Goal: Task Accomplishment & Management: Manage account settings

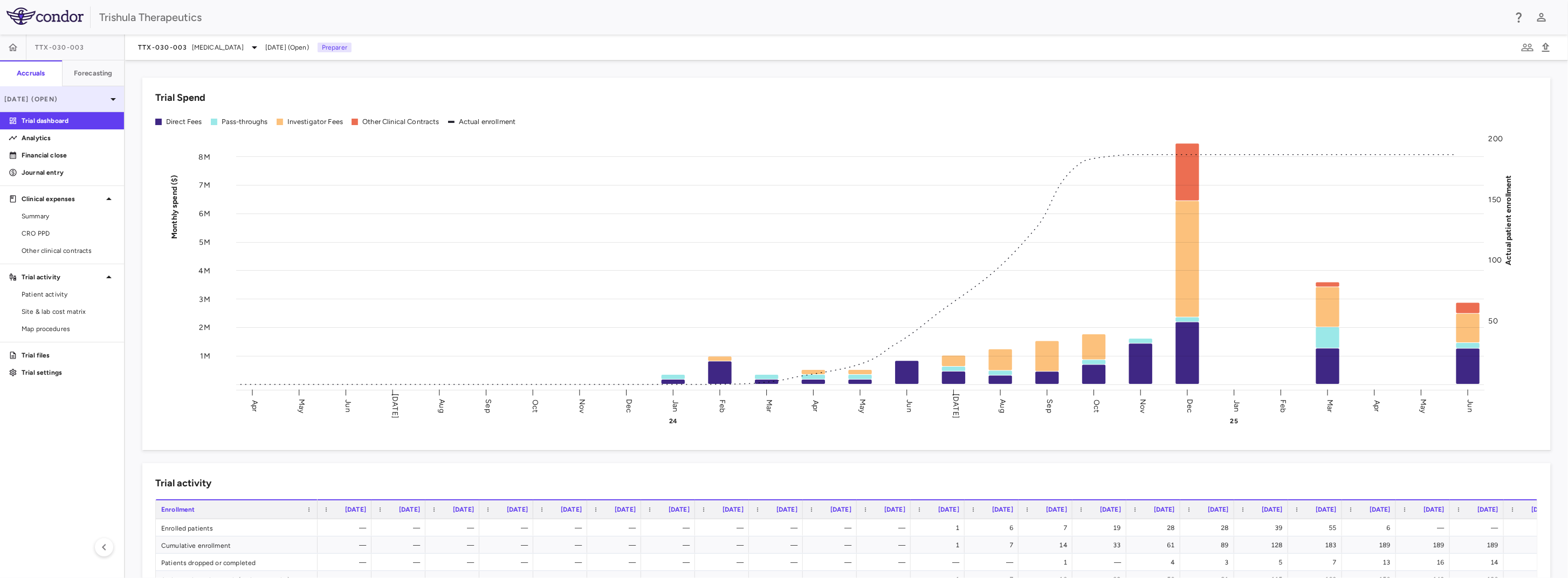
click at [59, 97] on p "[DATE] (Open)" at bounding box center [55, 99] width 102 height 10
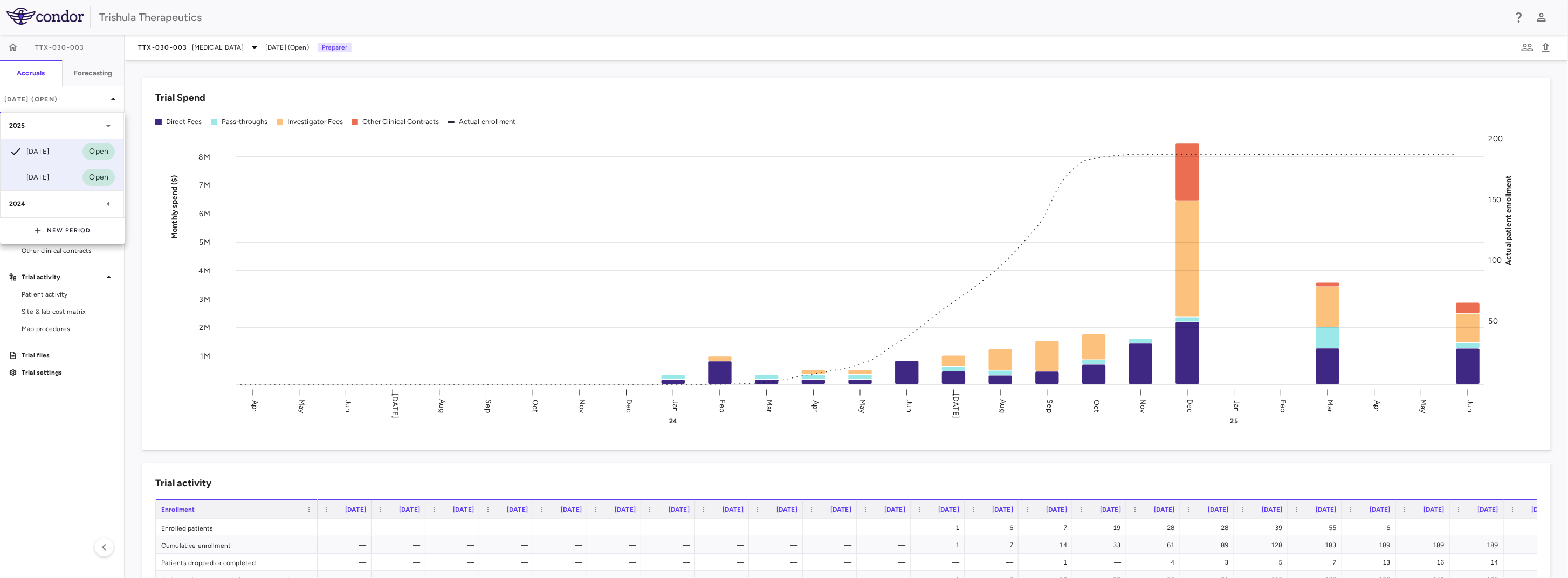
click at [40, 175] on div "[DATE]" at bounding box center [29, 177] width 40 height 13
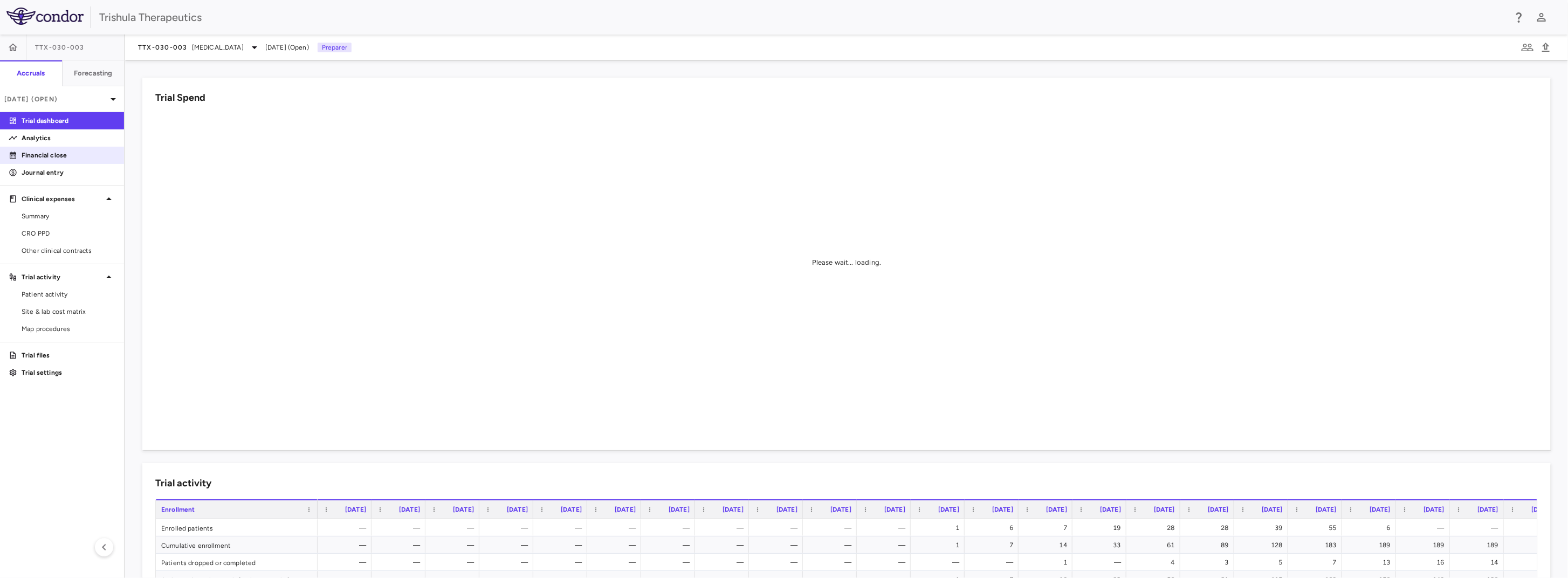
click at [60, 148] on link "Financial close" at bounding box center [62, 155] width 124 height 16
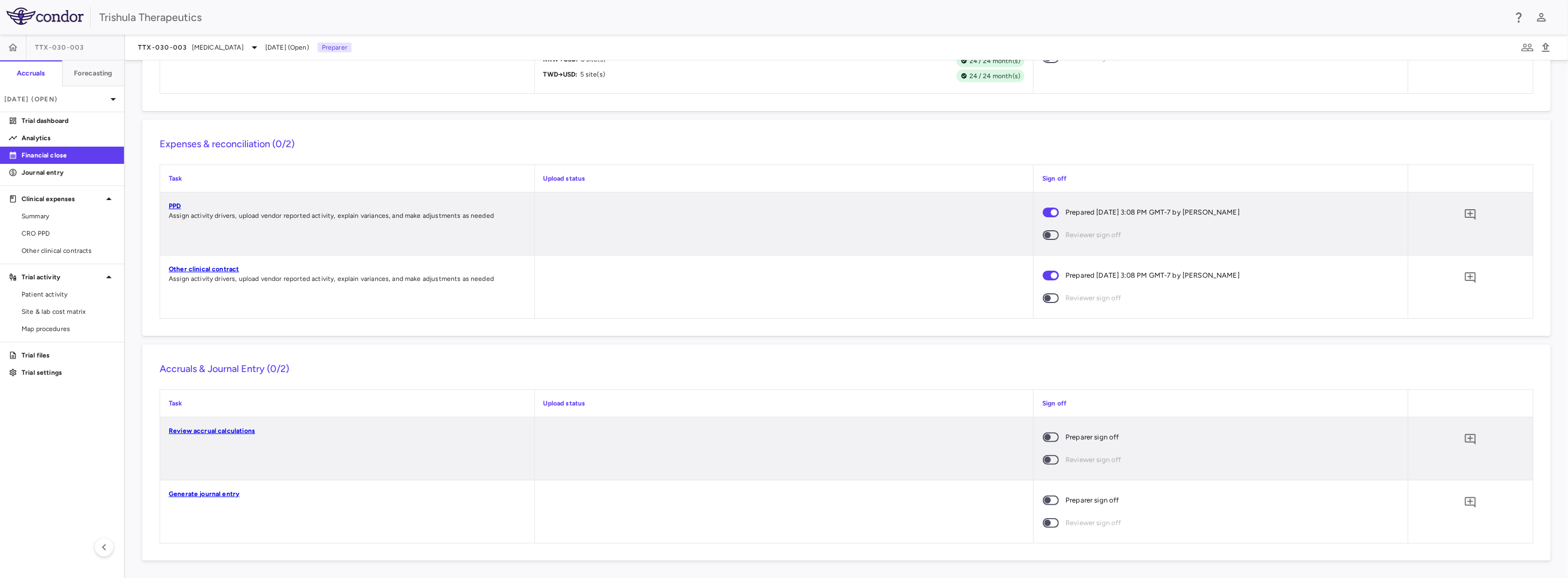
scroll to position [1005, 0]
click at [1027, 437] on span at bounding box center [1051, 437] width 16 height 10
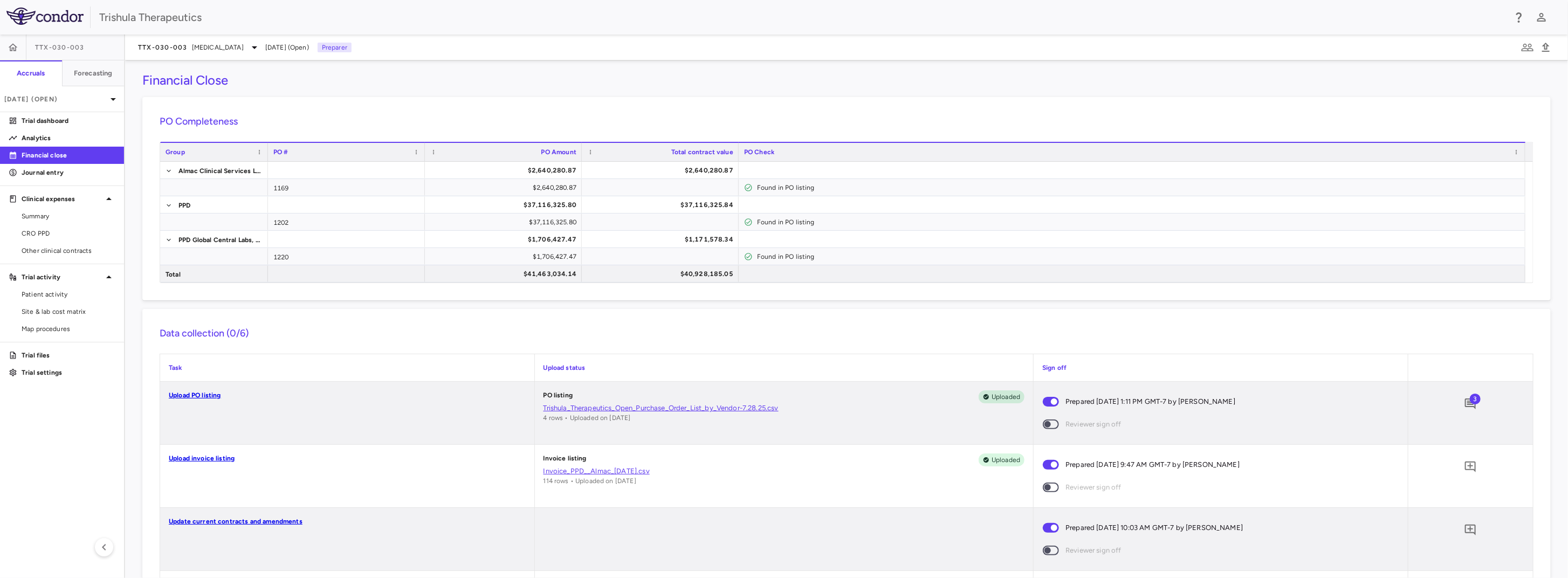
scroll to position [0, 0]
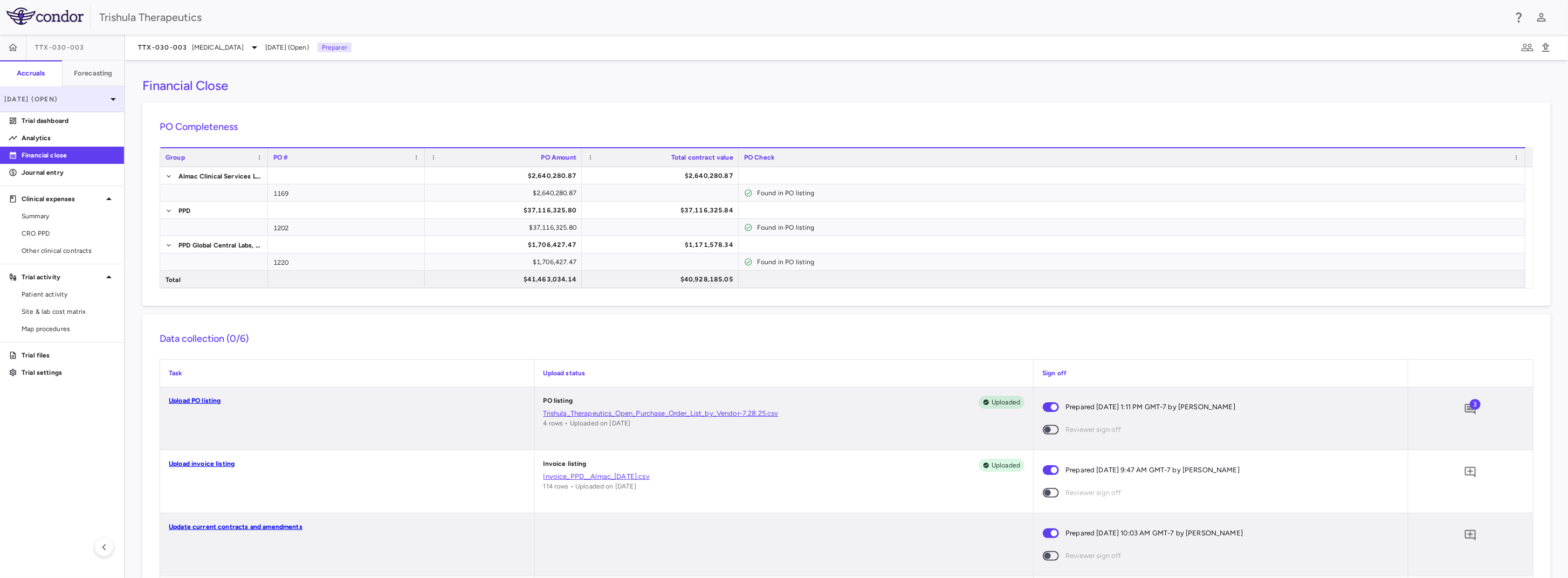
click at [111, 101] on icon at bounding box center [113, 99] width 13 height 13
click at [64, 144] on div "Jun 2025 Open" at bounding box center [62, 151] width 123 height 26
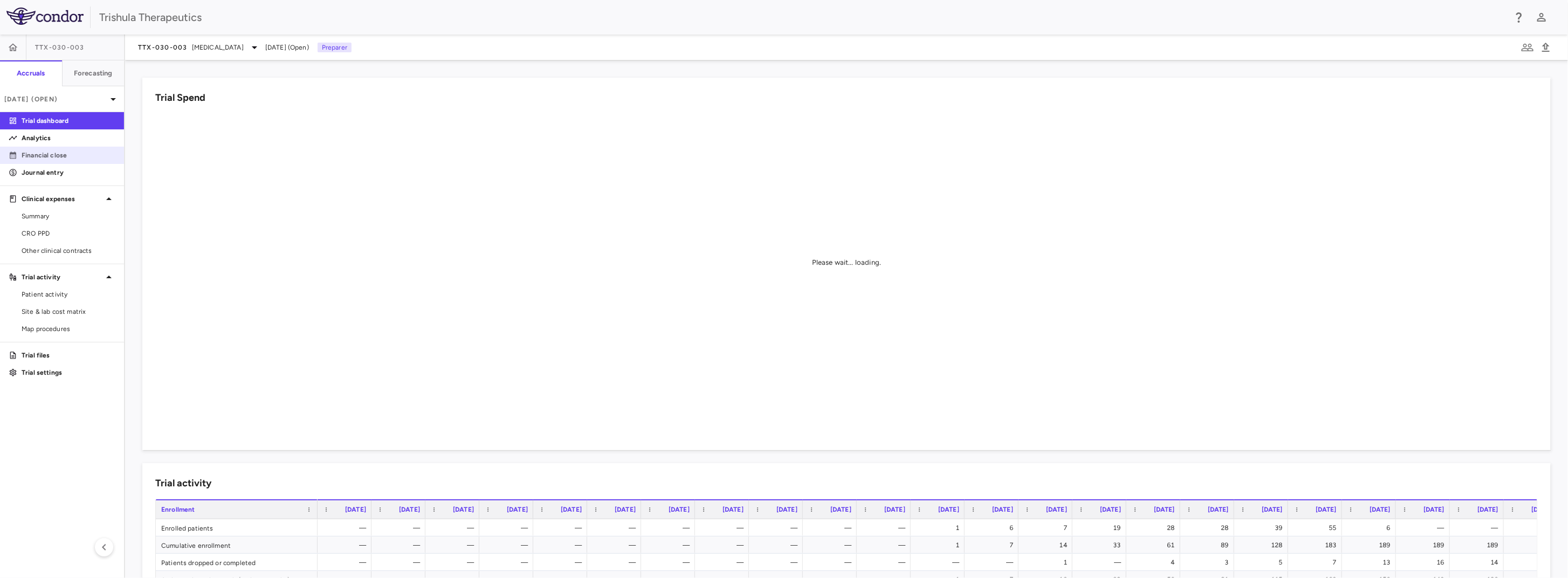
click at [71, 156] on p "Financial close" at bounding box center [68, 155] width 94 height 10
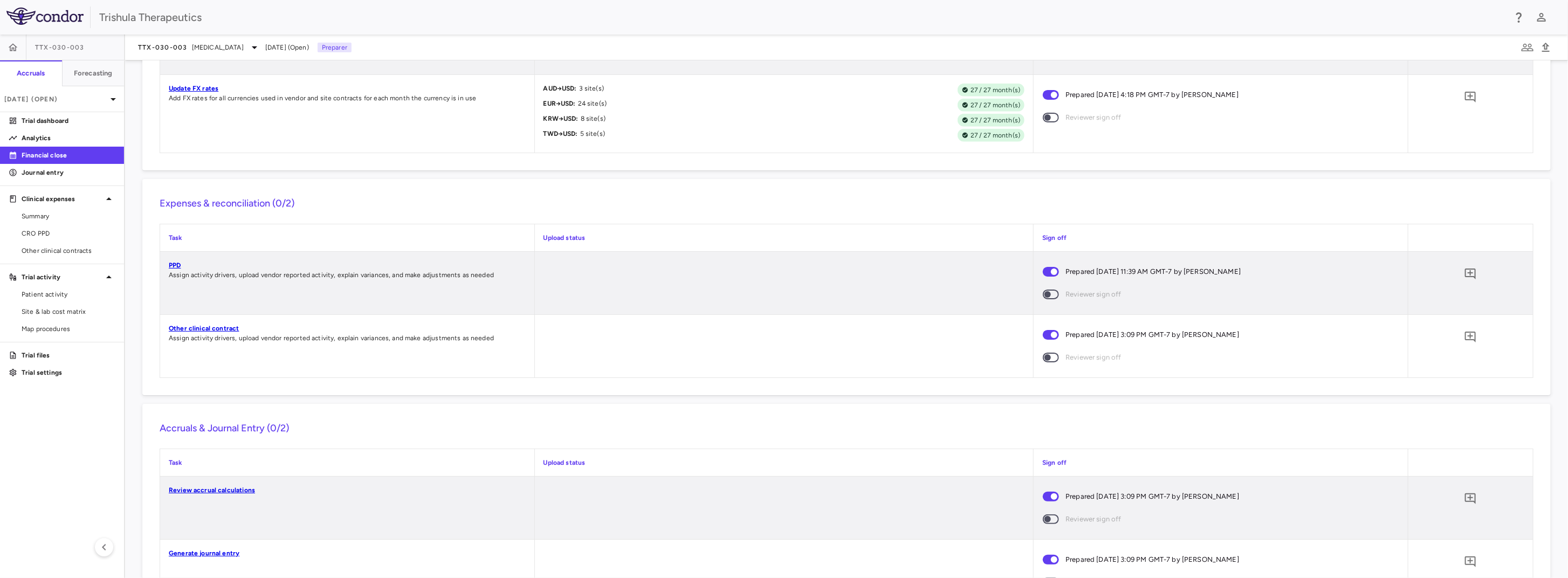
scroll to position [843, 0]
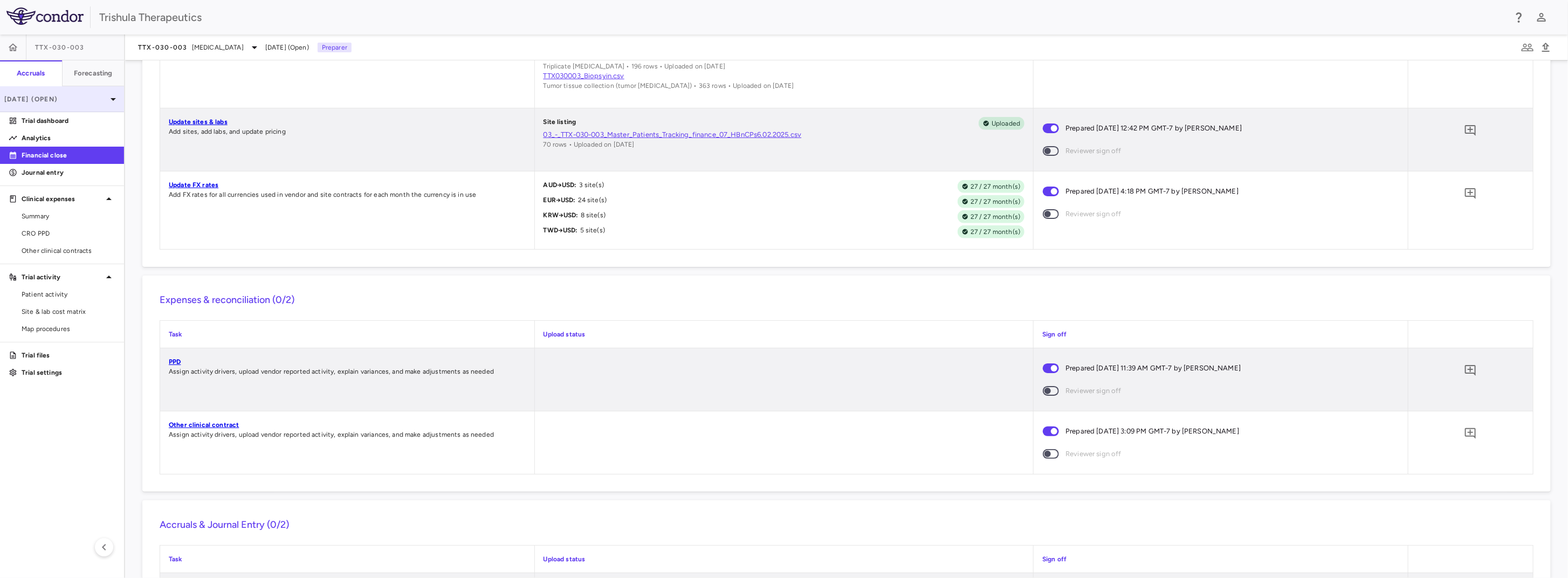
click at [103, 97] on p "Jun 2025 (Open)" at bounding box center [55, 99] width 102 height 10
click at [96, 201] on div "2024" at bounding box center [55, 204] width 93 height 10
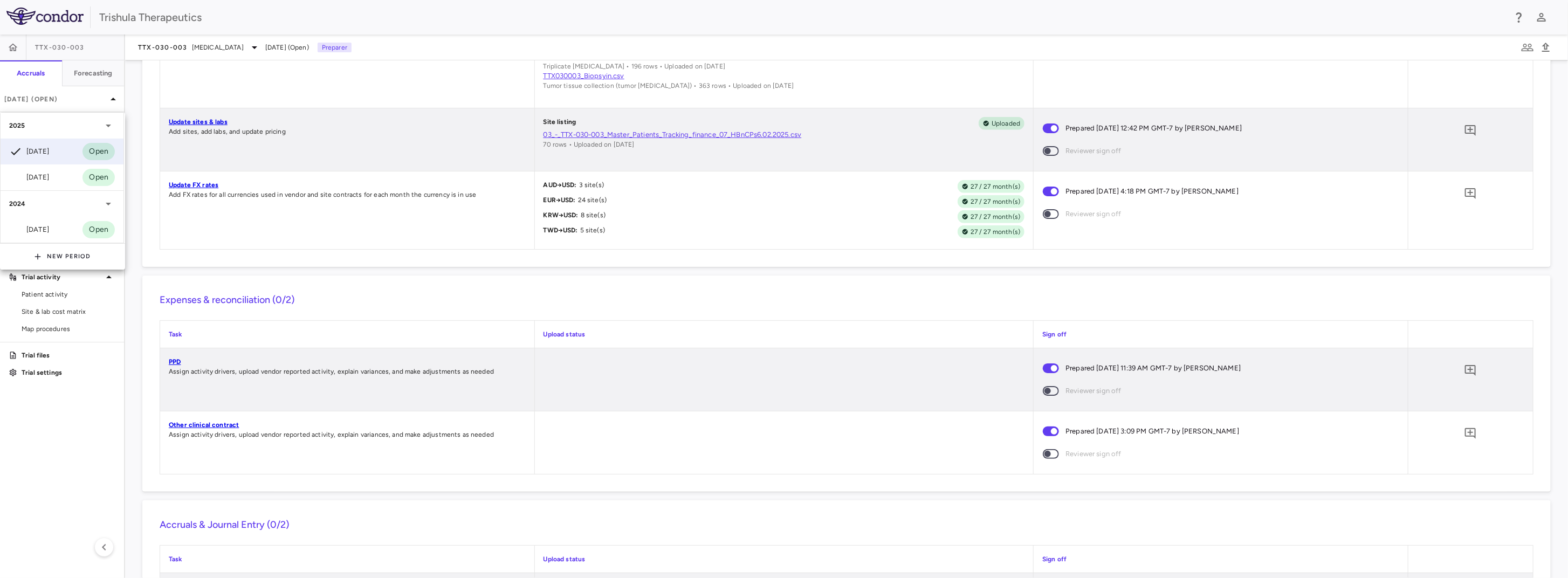
click at [57, 228] on div "Dec 2024 Open" at bounding box center [62, 229] width 123 height 26
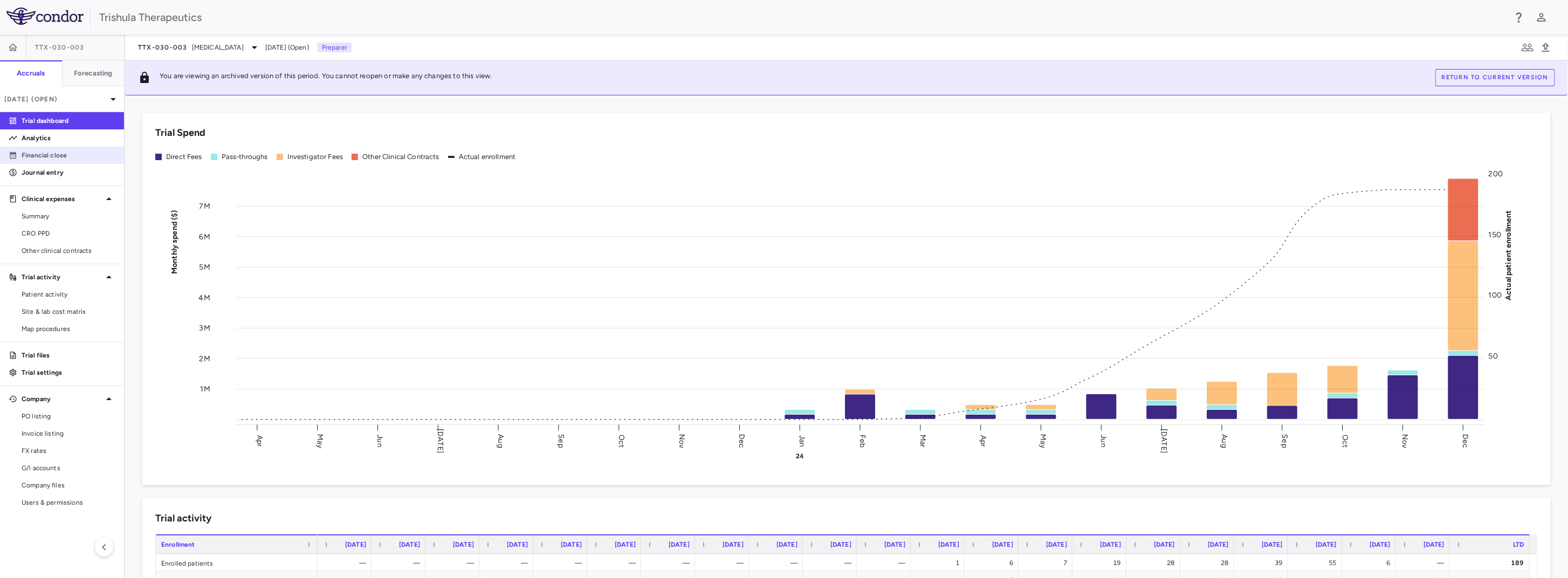
click at [61, 158] on p "Financial close" at bounding box center [68, 155] width 94 height 10
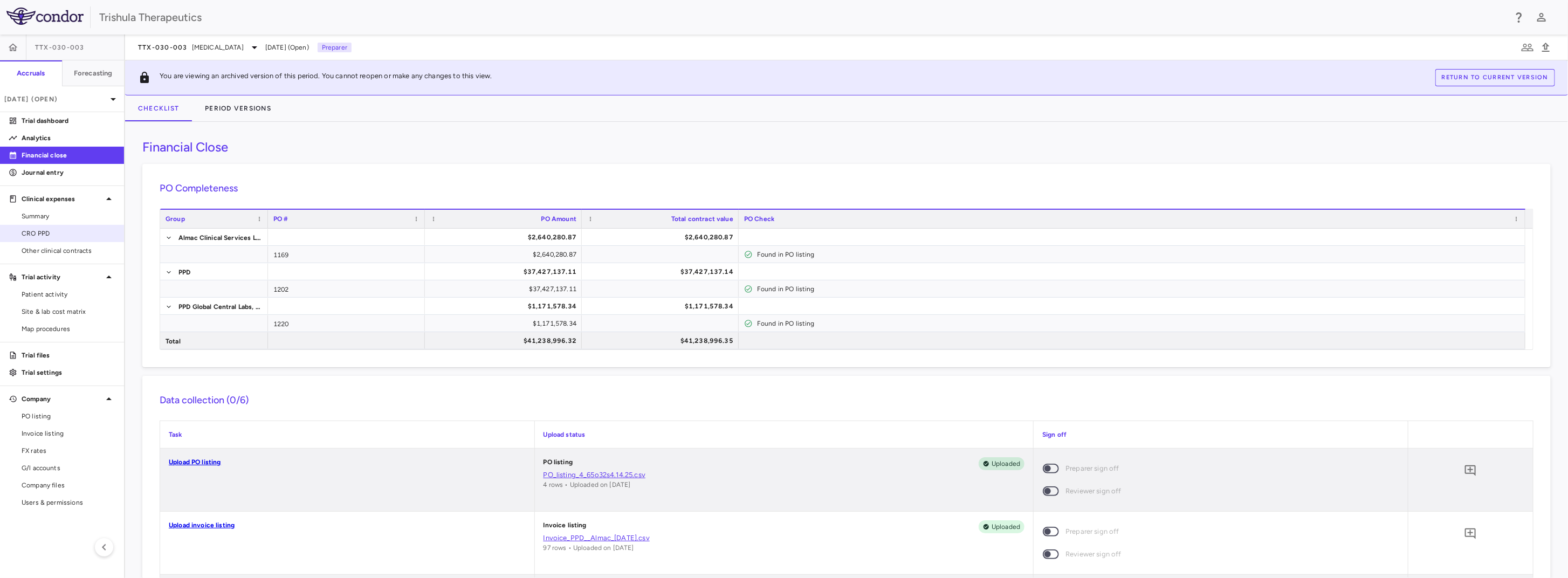
click at [64, 240] on link "CRO PPD" at bounding box center [62, 233] width 124 height 16
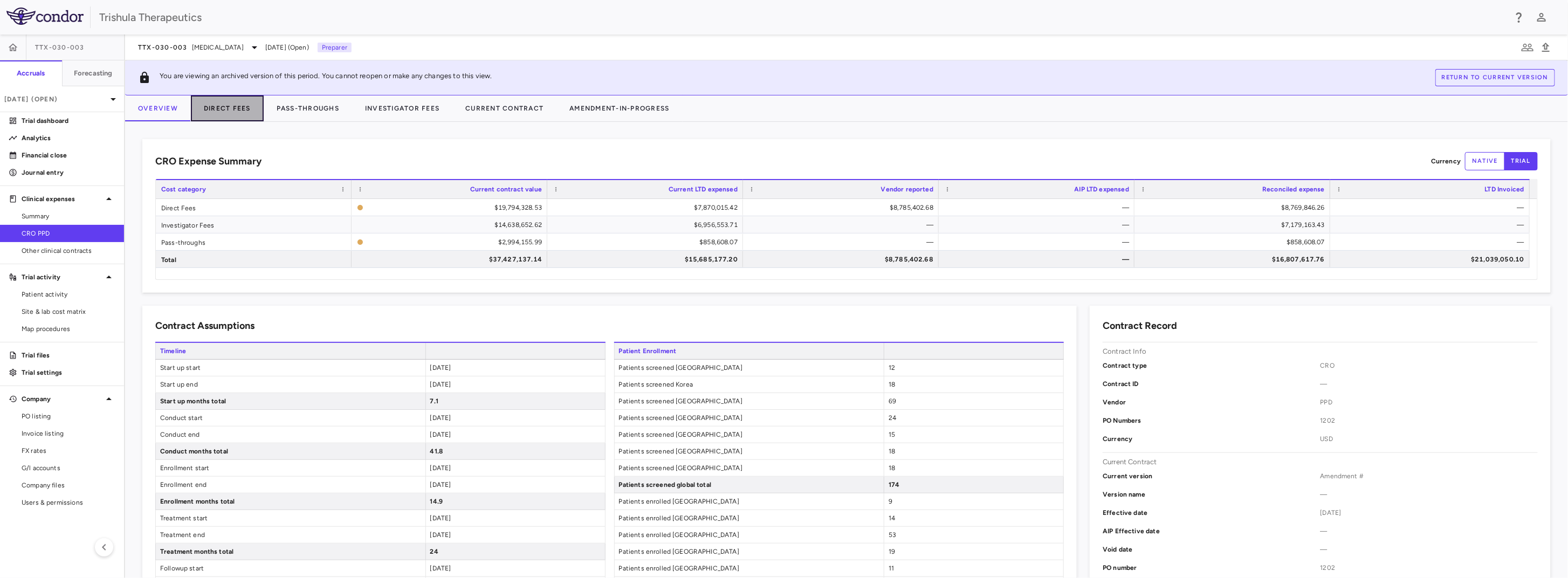
click at [221, 117] on button "Direct Fees" at bounding box center [228, 108] width 73 height 26
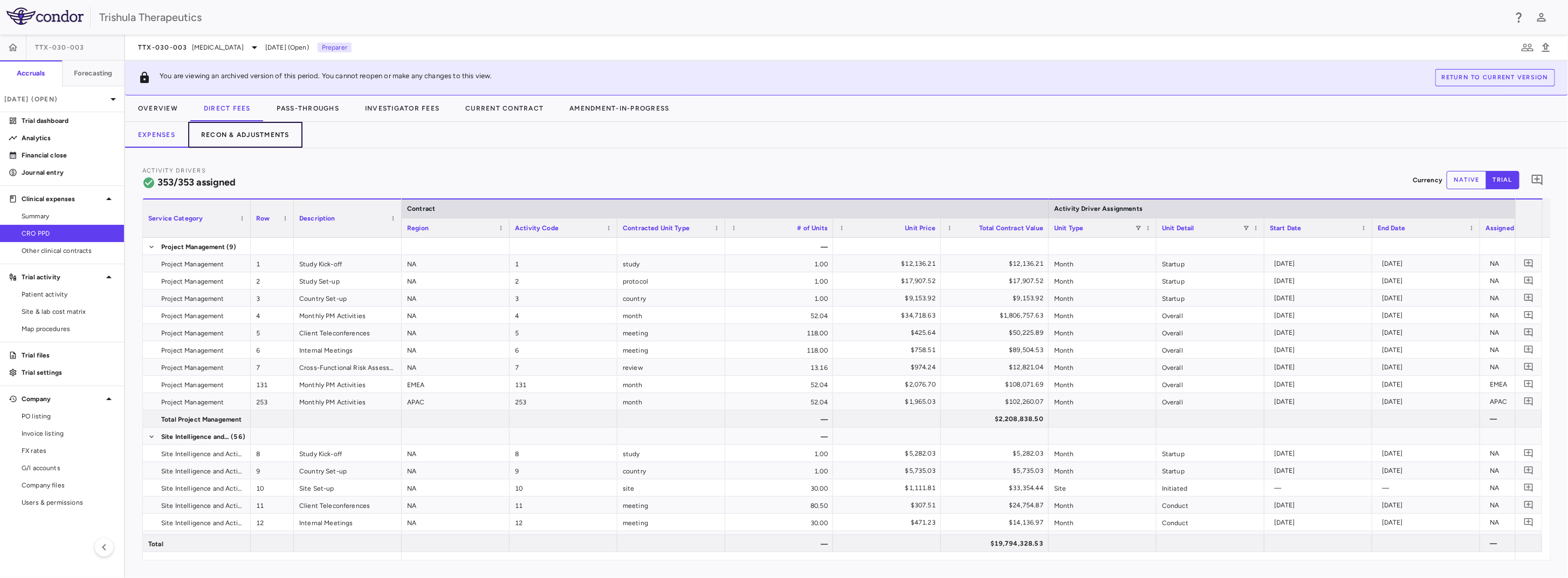
click at [261, 135] on button "Recon & Adjustments" at bounding box center [245, 134] width 114 height 26
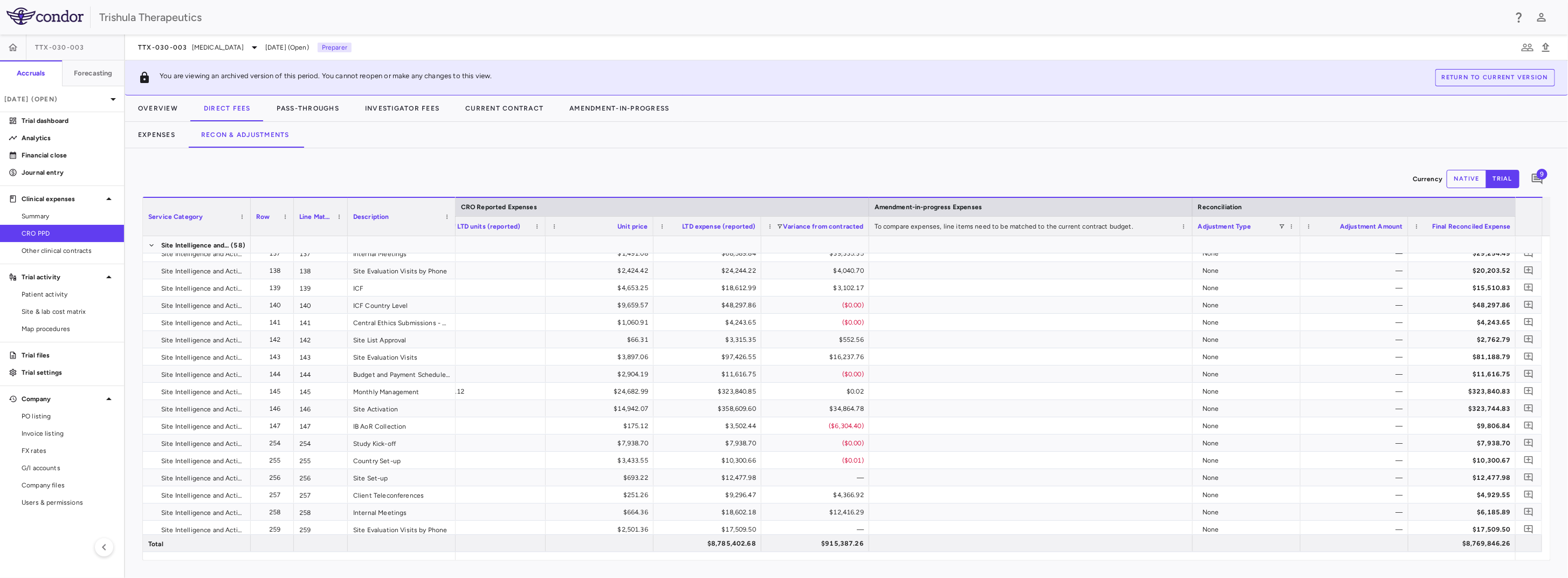
click at [1027, 176] on button "native" at bounding box center [1467, 179] width 40 height 18
click at [1027, 178] on button "trial" at bounding box center [1502, 179] width 33 height 18
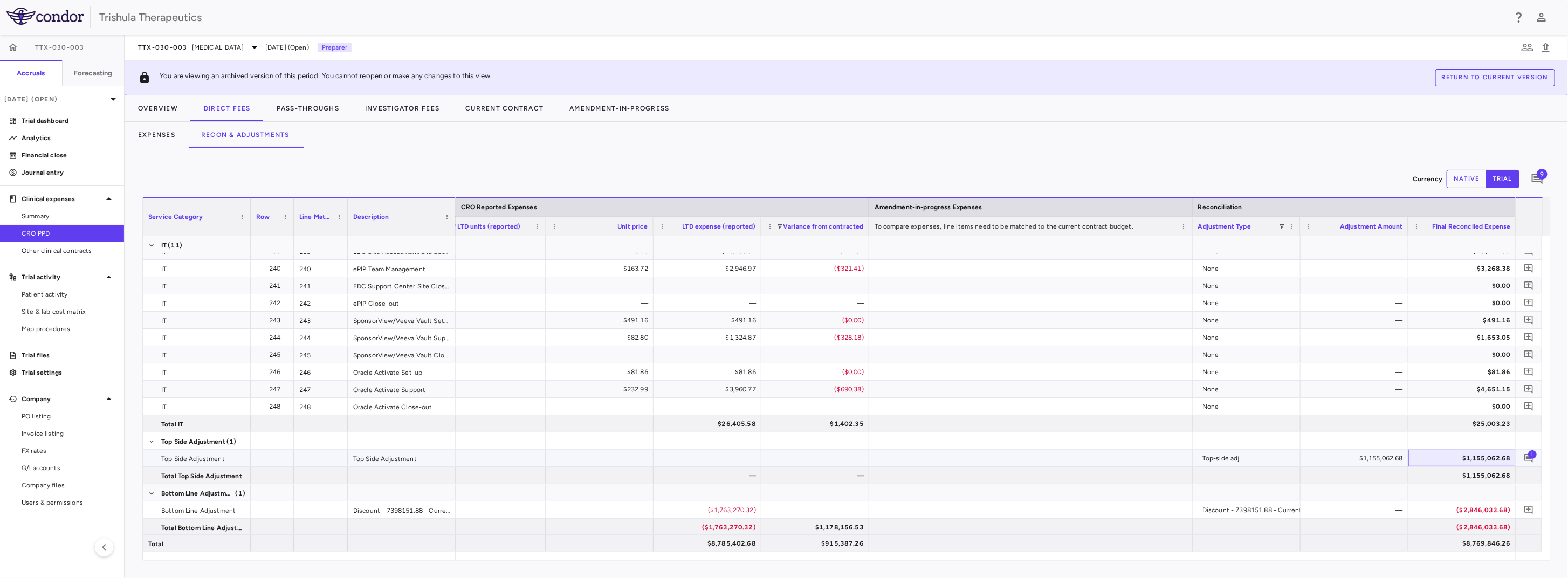
click at [1027, 456] on div "$1,155,062.68" at bounding box center [1465, 458] width 93 height 17
click at [1027, 456] on div "$1,155,062.68" at bounding box center [1357, 458] width 93 height 17
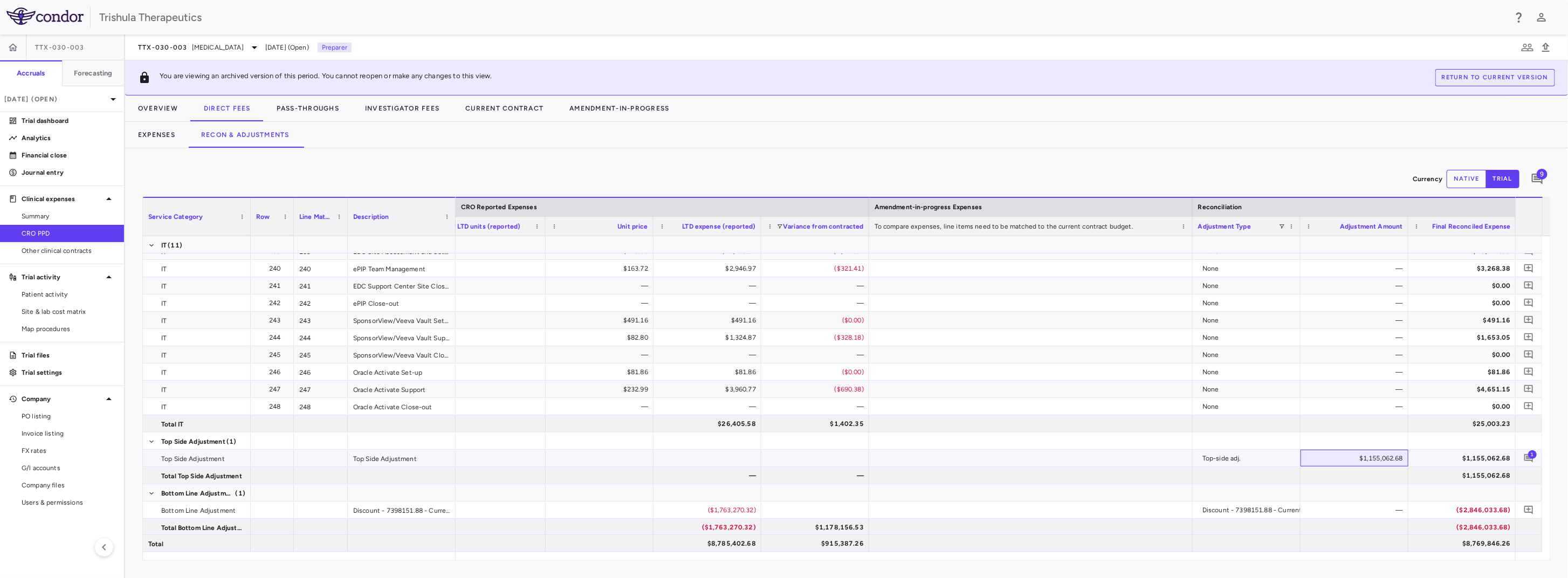
click at [1027, 456] on div "$1,155,062.68" at bounding box center [1357, 458] width 93 height 17
click at [1027, 175] on div "Currency native trial 9" at bounding box center [847, 179] width 1409 height 27
click at [1027, 460] on div "$1,155,062.68" at bounding box center [1357, 458] width 93 height 17
click at [1027, 459] on div "$1,155,062.68" at bounding box center [1357, 458] width 93 height 17
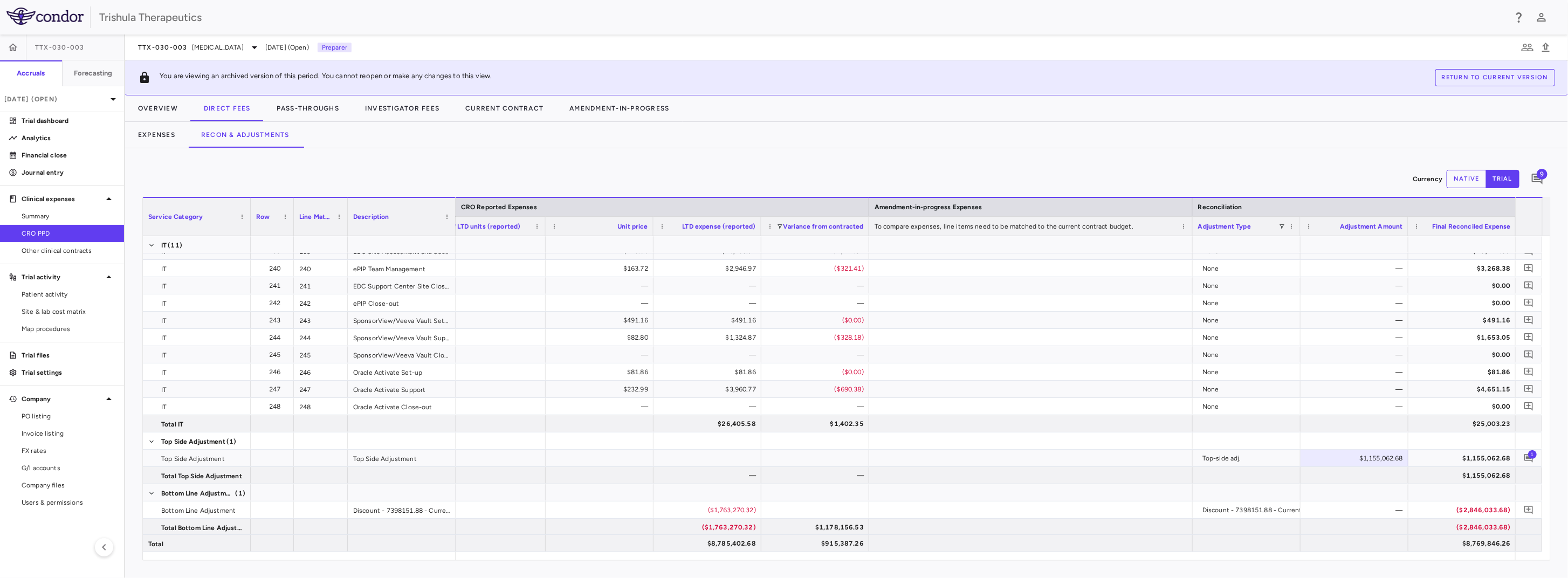
click at [1027, 158] on div "Currency native trial 9 Service Category Drag here to set column labels Service…" at bounding box center [847, 363] width 1443 height 430
click at [1027, 453] on div "$1,155,062.68" at bounding box center [1357, 458] width 93 height 17
click at [1027, 330] on div "—" at bounding box center [1357, 337] width 93 height 17
click at [1027, 454] on div "$1,155,062.68" at bounding box center [1357, 458] width 93 height 17
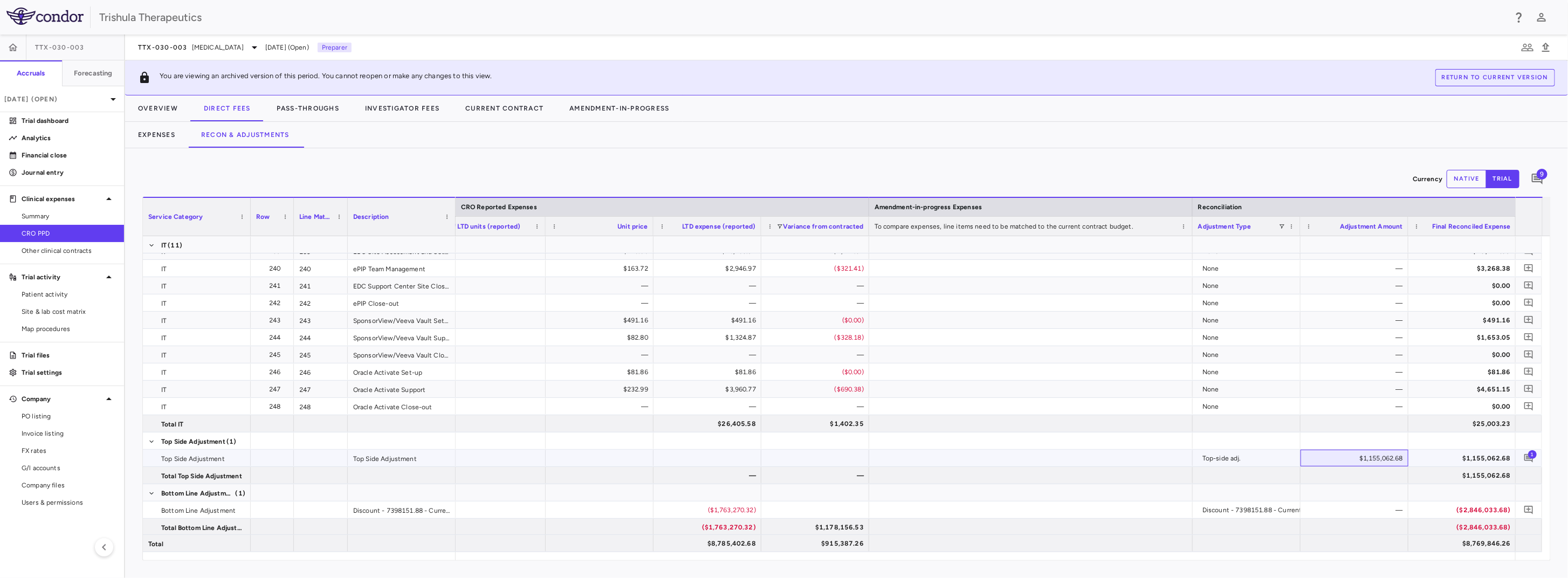
click at [1027, 454] on div "$1,155,062.68" at bounding box center [1357, 458] width 93 height 17
click at [1027, 459] on div "Top-side adj." at bounding box center [1246, 458] width 108 height 16
click at [1027, 456] on div at bounding box center [1031, 458] width 323 height 16
click at [1027, 454] on div at bounding box center [1031, 458] width 323 height 16
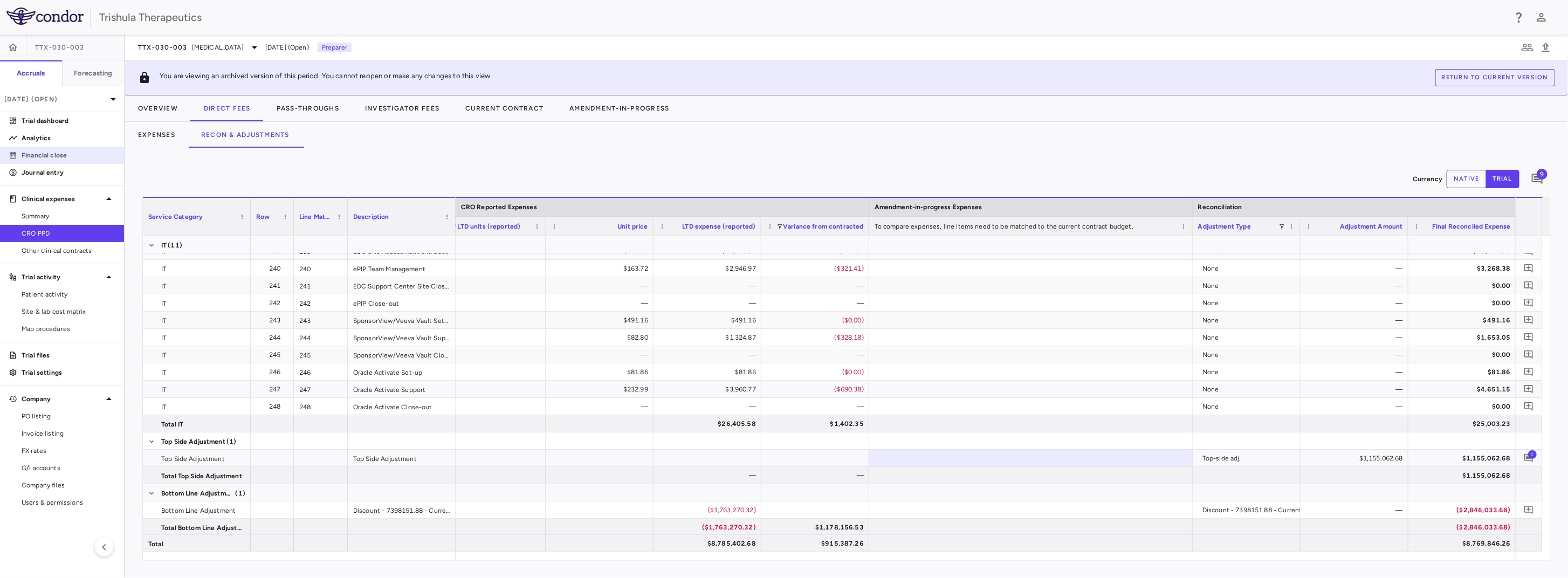
click at [49, 156] on p "Financial close" at bounding box center [68, 155] width 94 height 10
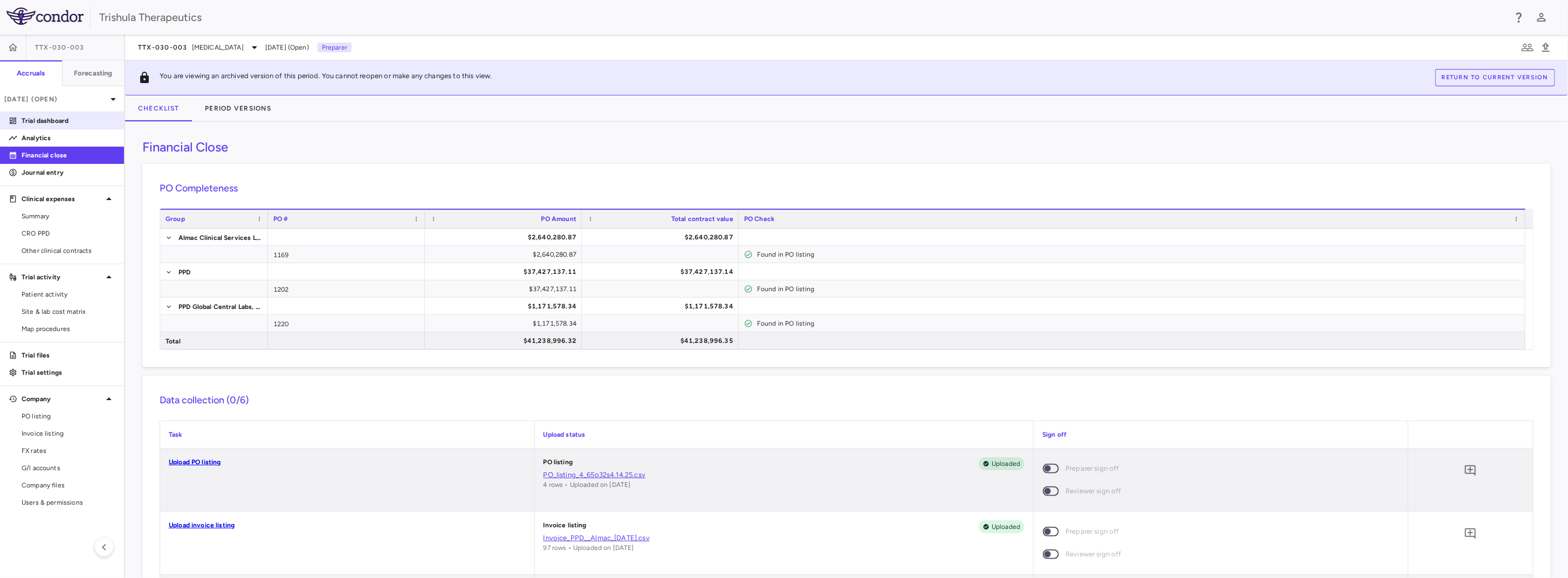
click at [71, 119] on p "Trial dashboard" at bounding box center [68, 120] width 94 height 10
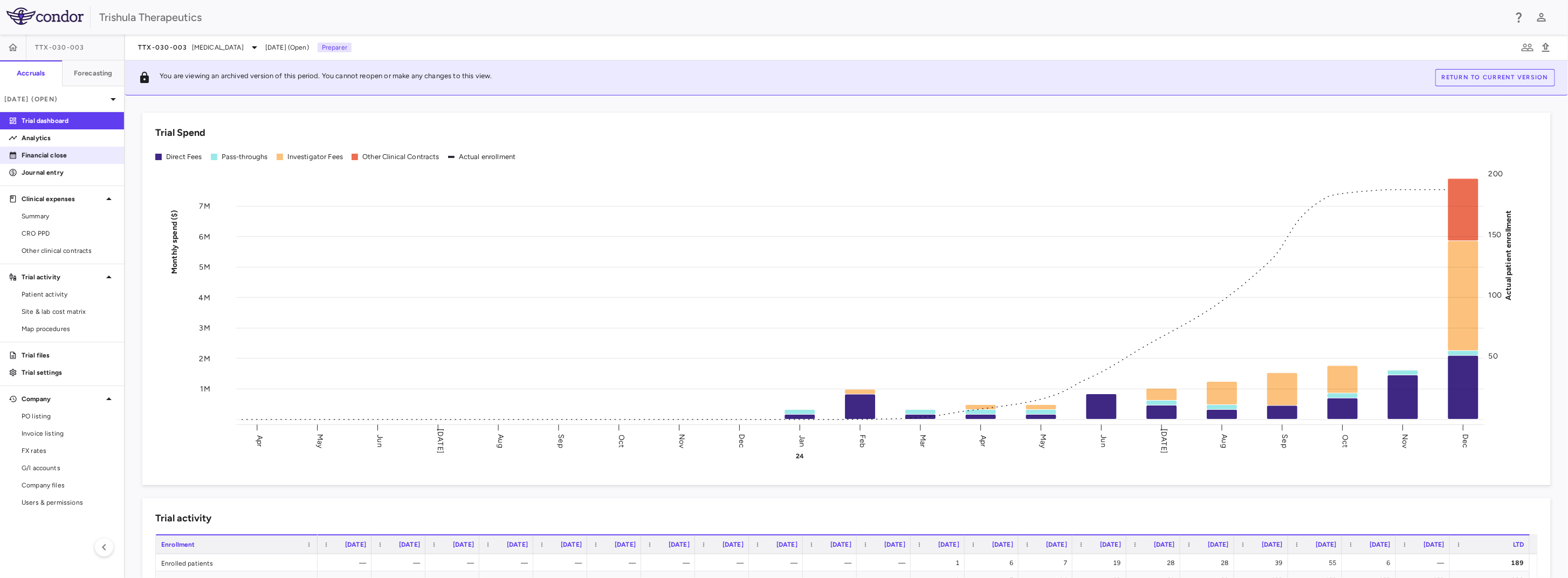
click at [55, 159] on p "Financial close" at bounding box center [68, 155] width 94 height 10
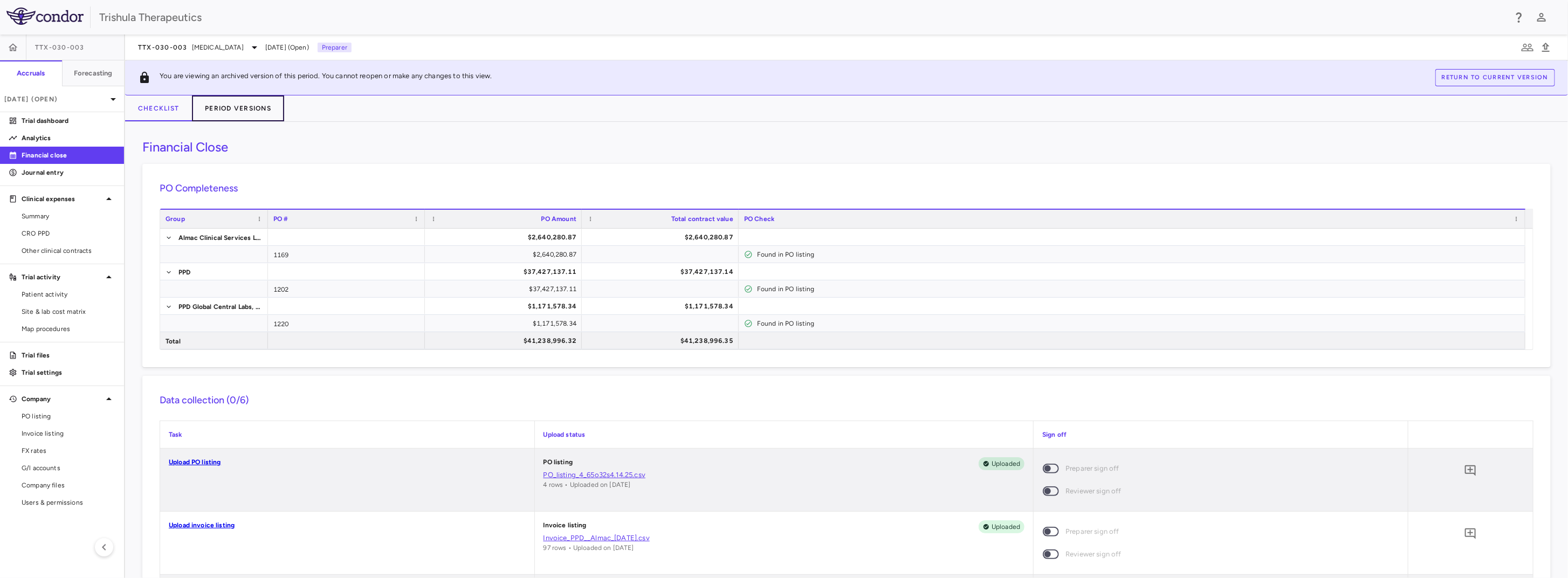
click at [259, 114] on button "Period Versions" at bounding box center [237, 108] width 92 height 26
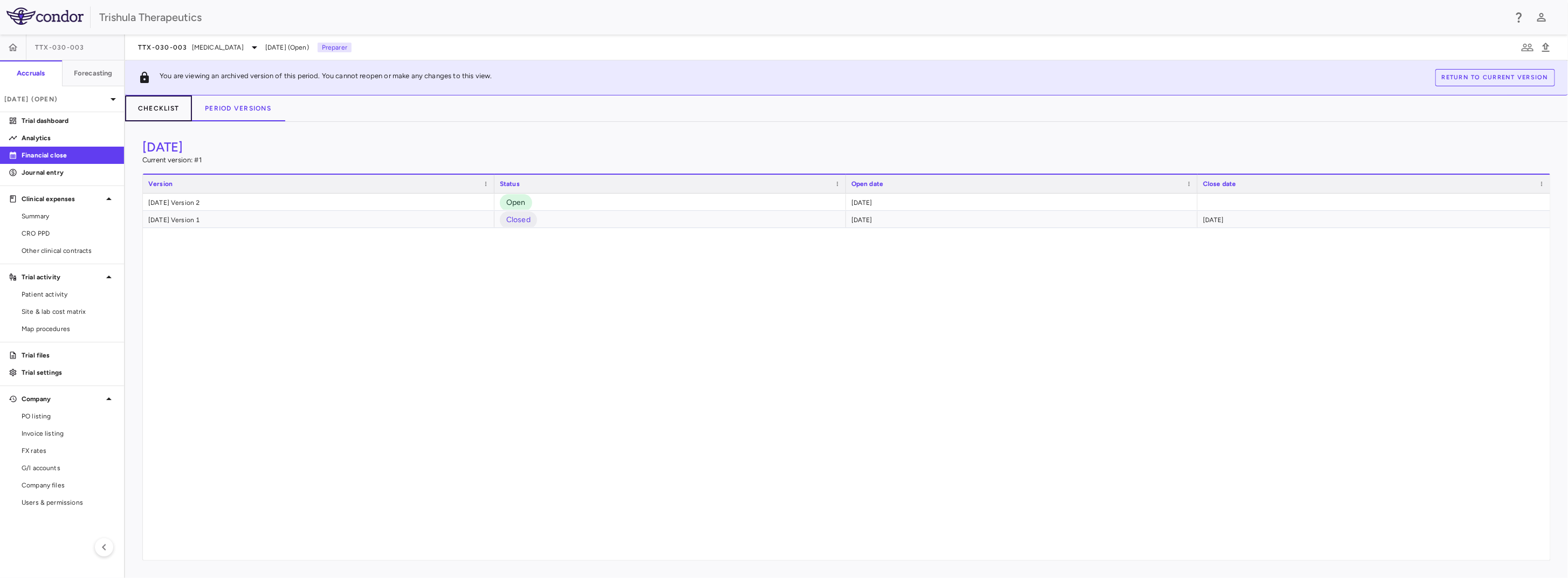
click at [159, 116] on button "Checklist" at bounding box center [159, 108] width 67 height 26
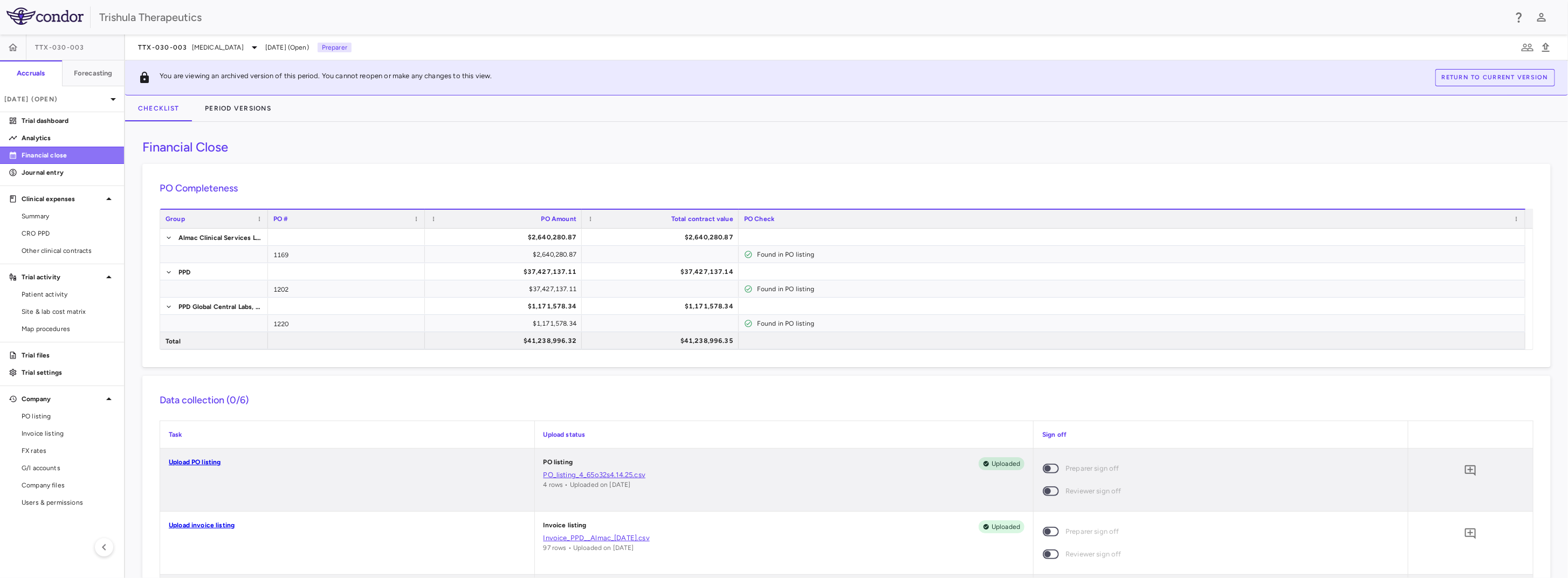
click at [53, 155] on p "Financial close" at bounding box center [68, 155] width 94 height 10
click at [52, 229] on span "CRO PPD" at bounding box center [68, 234] width 94 height 10
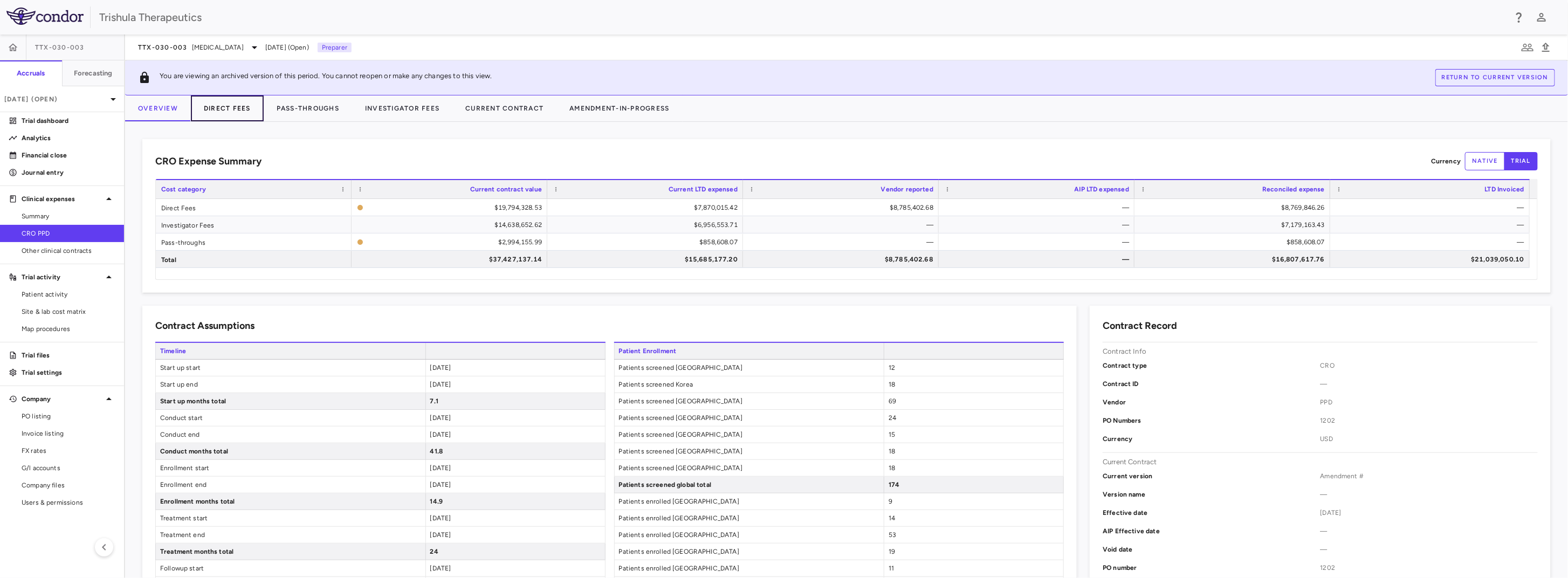
click at [240, 110] on button "Direct Fees" at bounding box center [228, 108] width 73 height 26
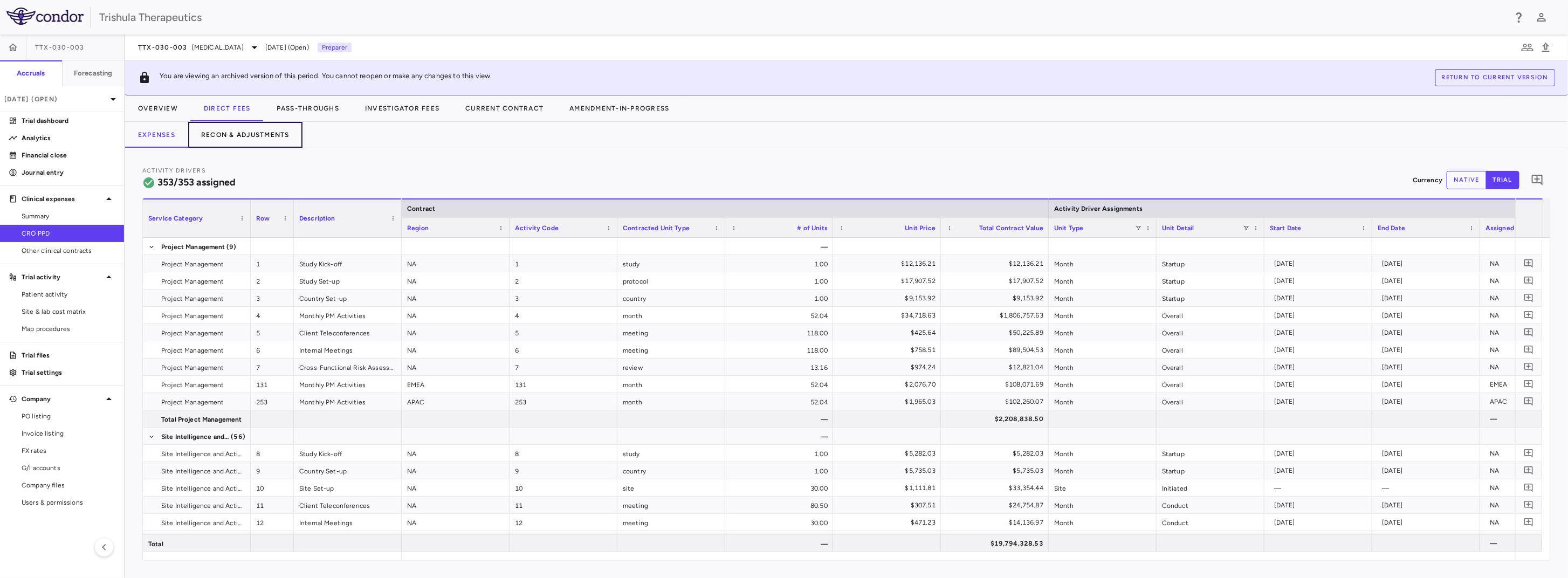
click at [250, 131] on button "Recon & Adjustments" at bounding box center [245, 134] width 114 height 26
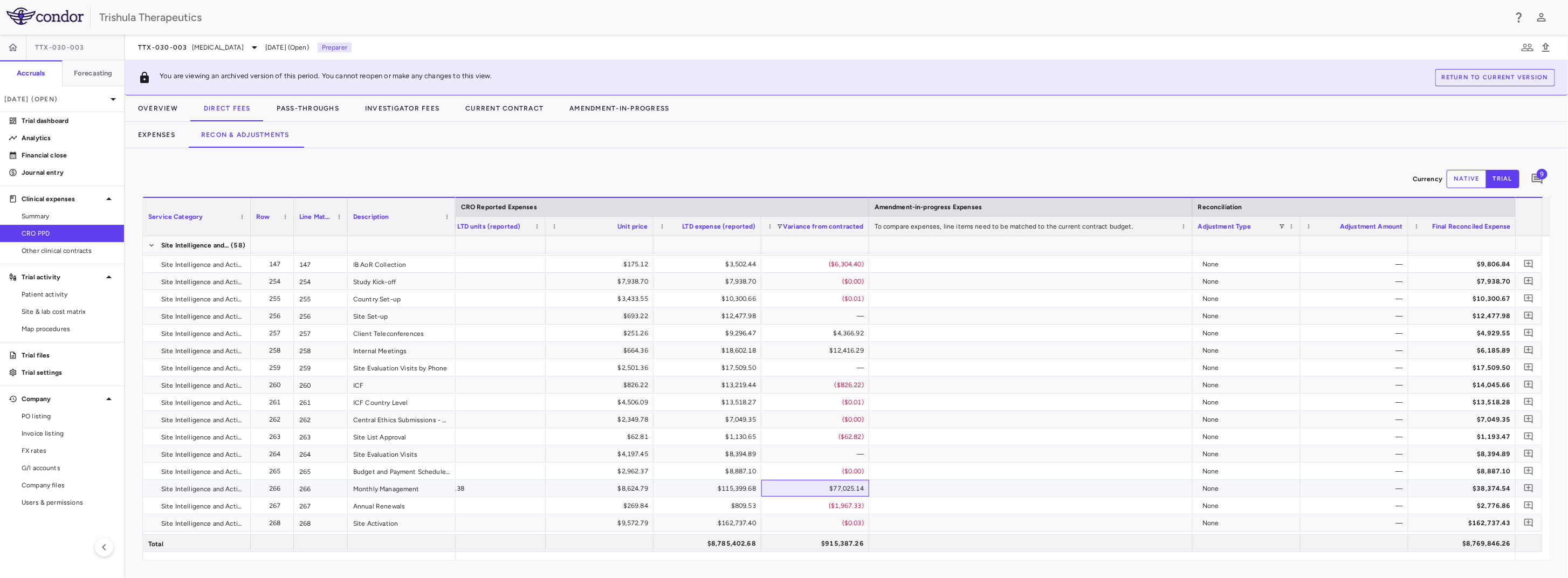
click at [842, 489] on div "$77,025.14" at bounding box center [817, 488] width 93 height 17
click at [1273, 489] on div "None" at bounding box center [1248, 488] width 93 height 17
click at [1332, 487] on div "—" at bounding box center [1357, 488] width 93 height 17
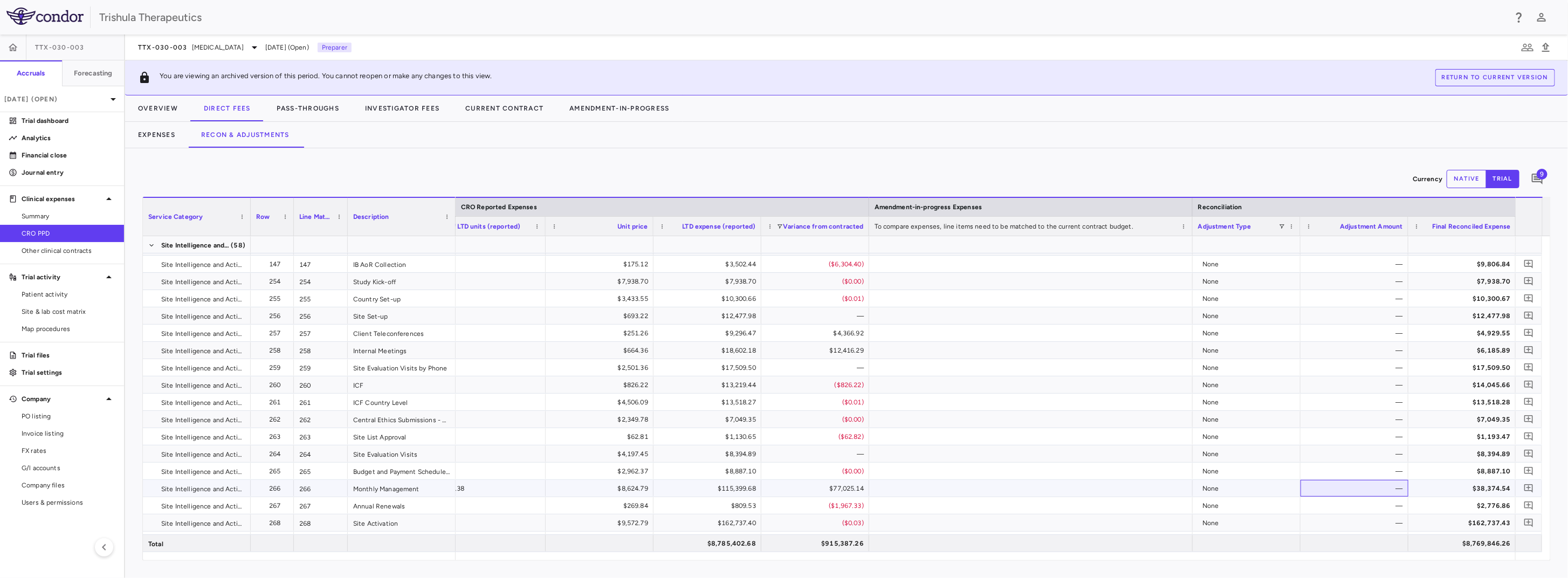
click at [1333, 487] on div "—" at bounding box center [1357, 488] width 93 height 17
click at [309, 108] on button "Pass-Throughs" at bounding box center [307, 108] width 88 height 26
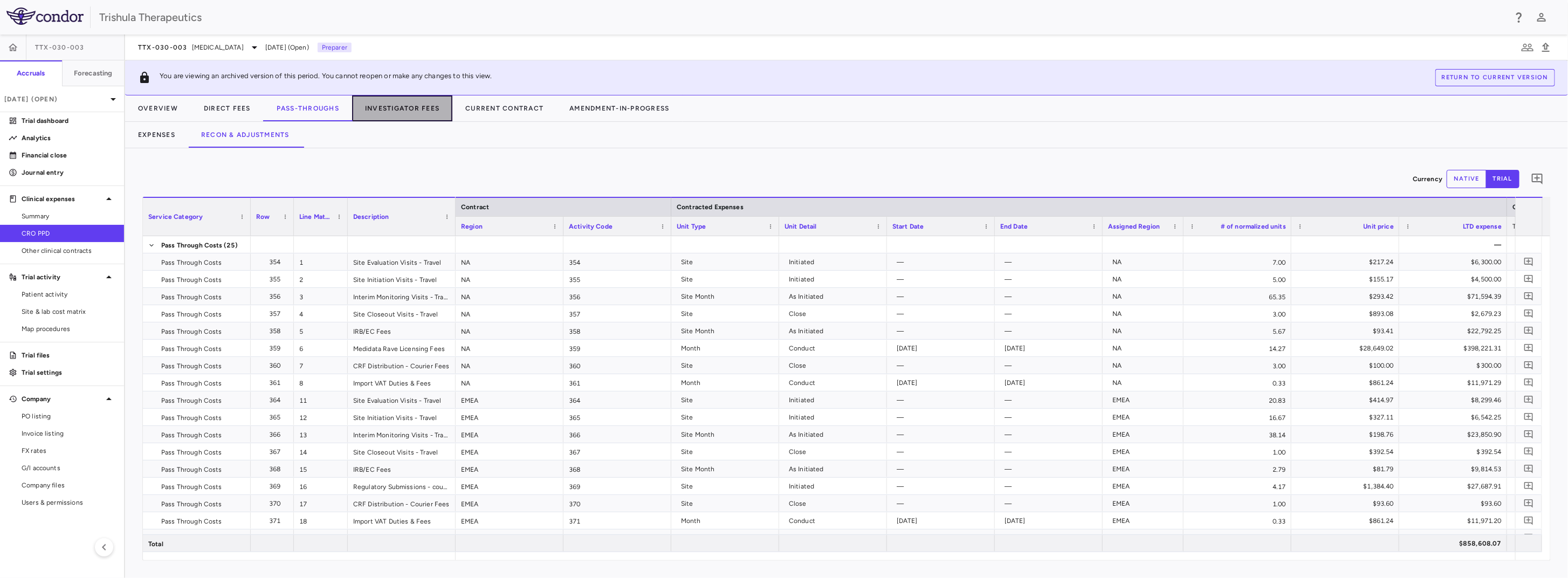
click at [380, 105] on button "Investigator Fees" at bounding box center [402, 108] width 100 height 26
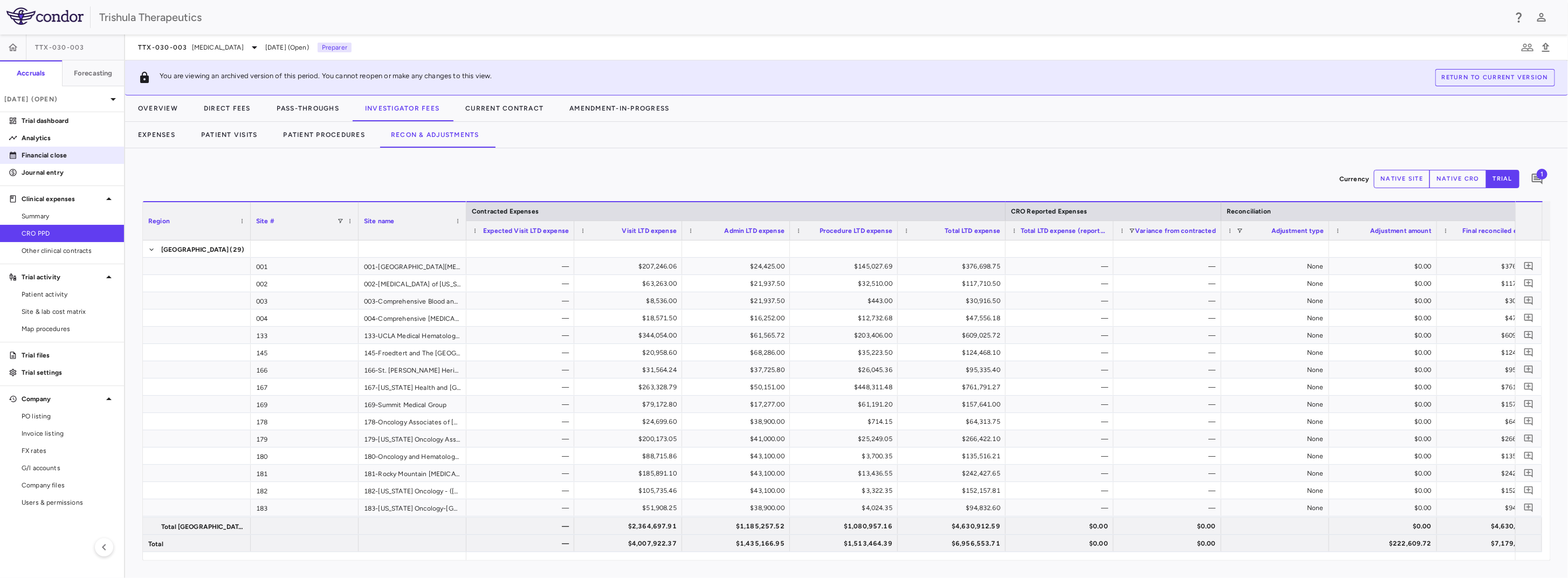
click at [52, 159] on p "Financial close" at bounding box center [68, 155] width 94 height 10
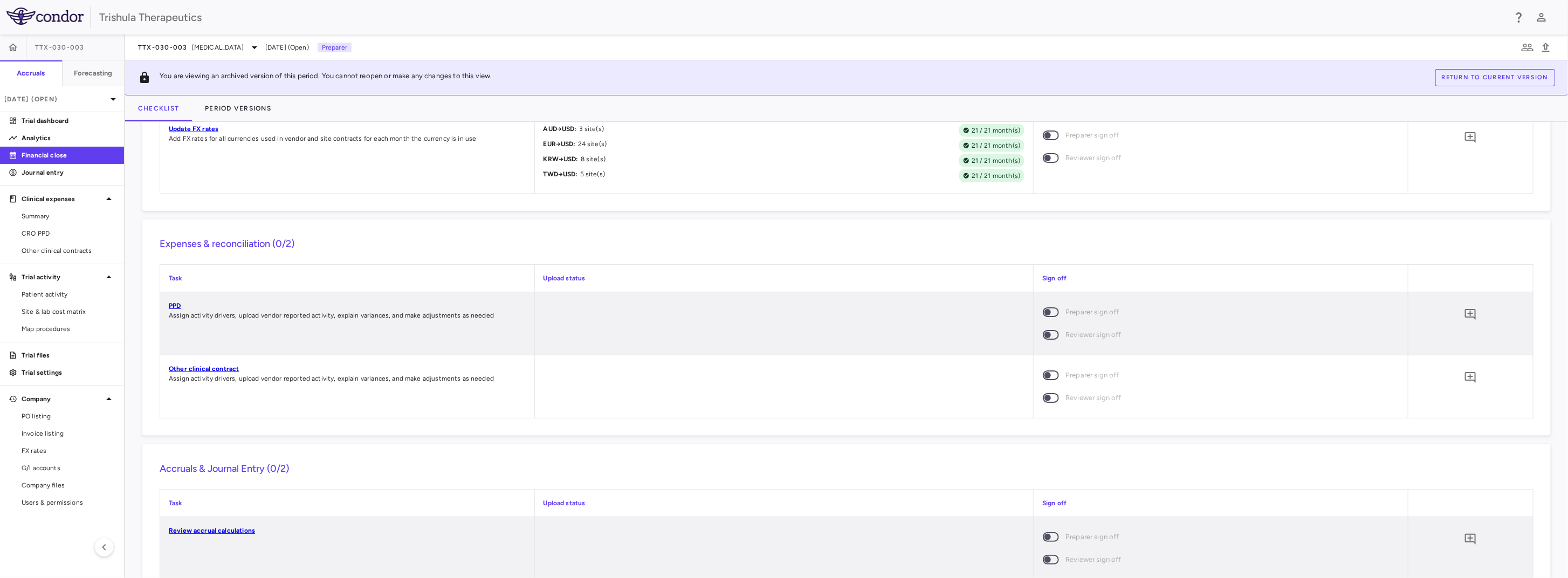
scroll to position [1024, 0]
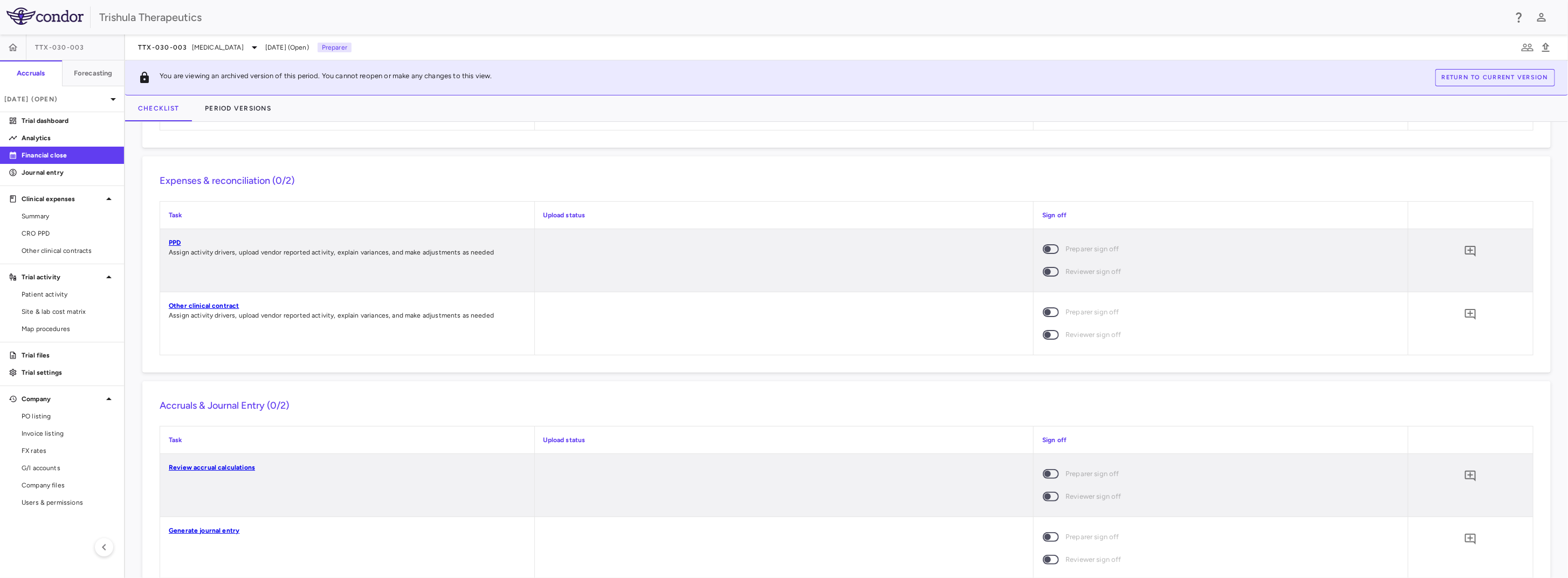
click at [234, 471] on link "Review accrual calculations" at bounding box center [212, 467] width 86 height 7
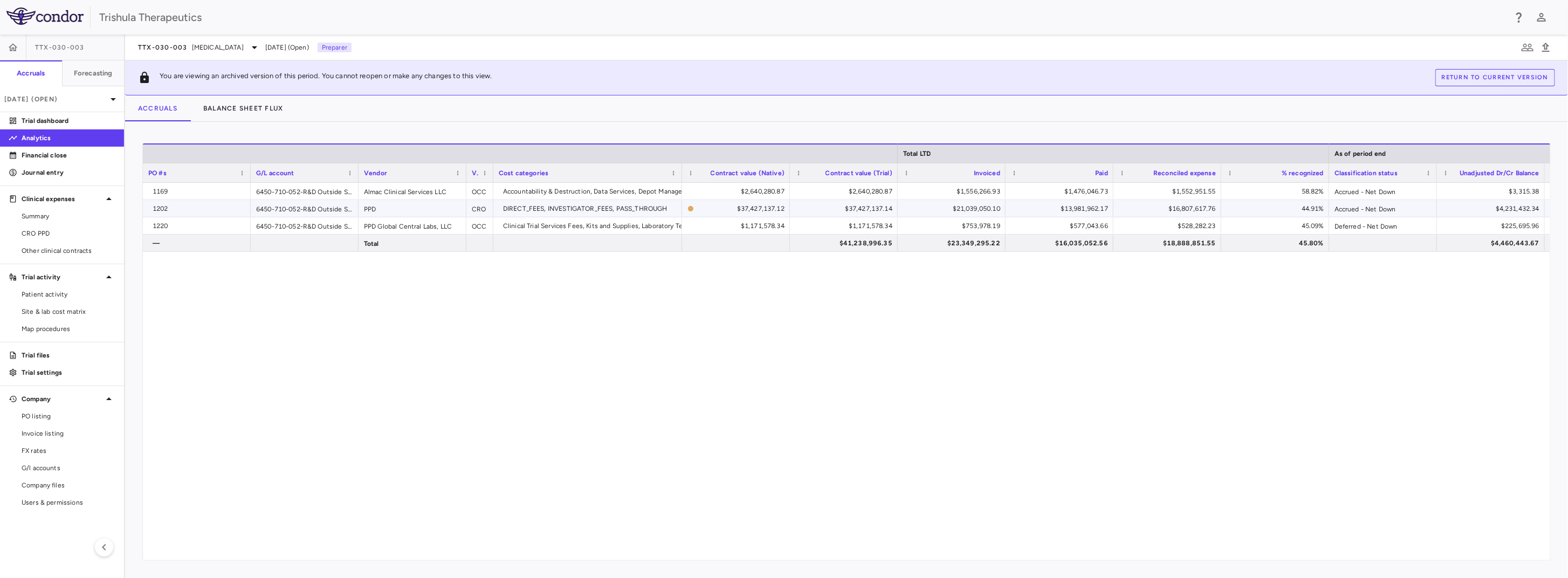
click at [197, 211] on div "1202" at bounding box center [199, 209] width 93 height 17
click at [1522, 210] on div "$4,231,432.34" at bounding box center [1493, 209] width 93 height 17
click at [1186, 205] on div "$16,807,617.76" at bounding box center [1169, 209] width 93 height 17
click at [1508, 201] on div "$4,231,432.34" at bounding box center [1493, 209] width 93 height 17
click at [222, 104] on button "Balance Sheet Flux" at bounding box center [243, 108] width 107 height 26
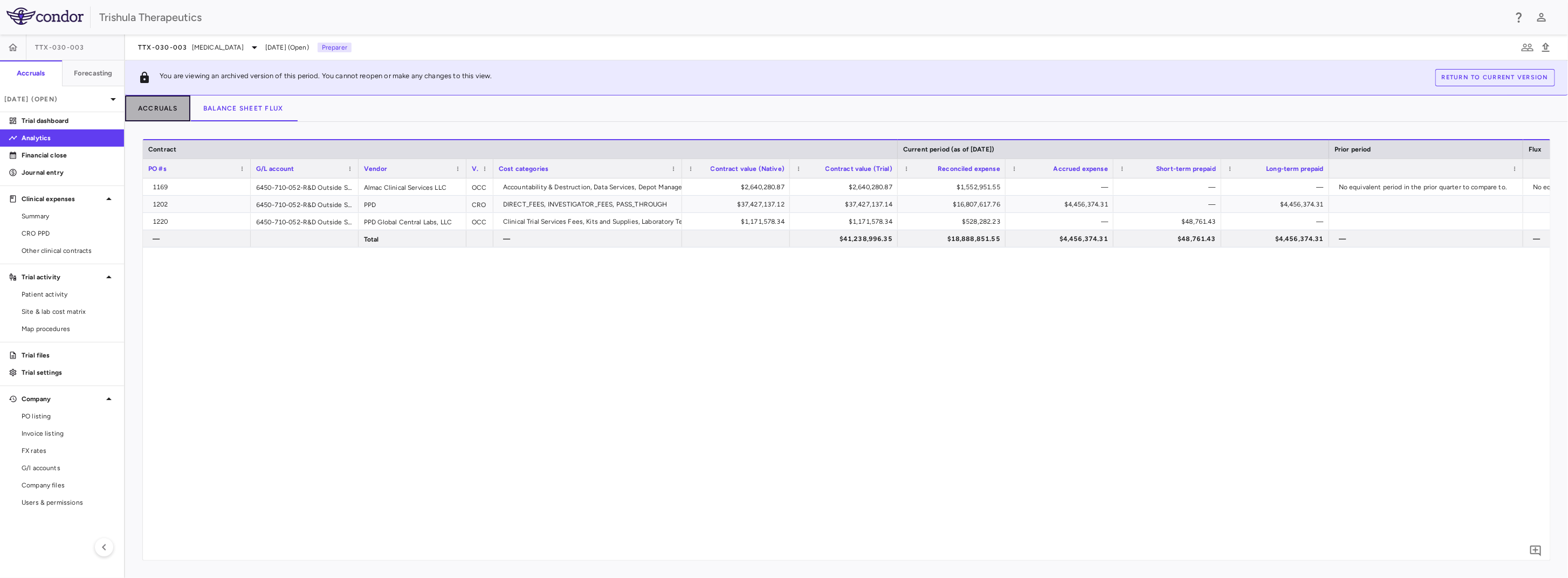
click at [147, 111] on button "Accruals" at bounding box center [158, 108] width 65 height 26
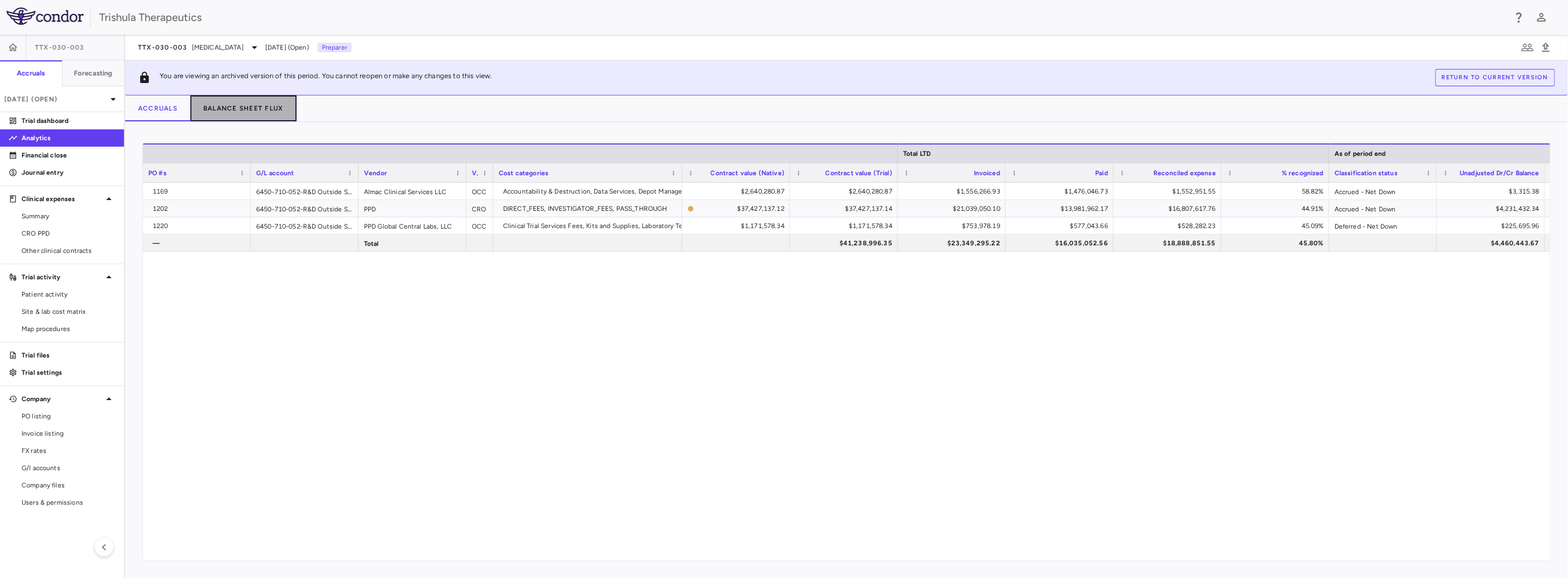
click at [229, 110] on button "Balance Sheet Flux" at bounding box center [243, 108] width 107 height 26
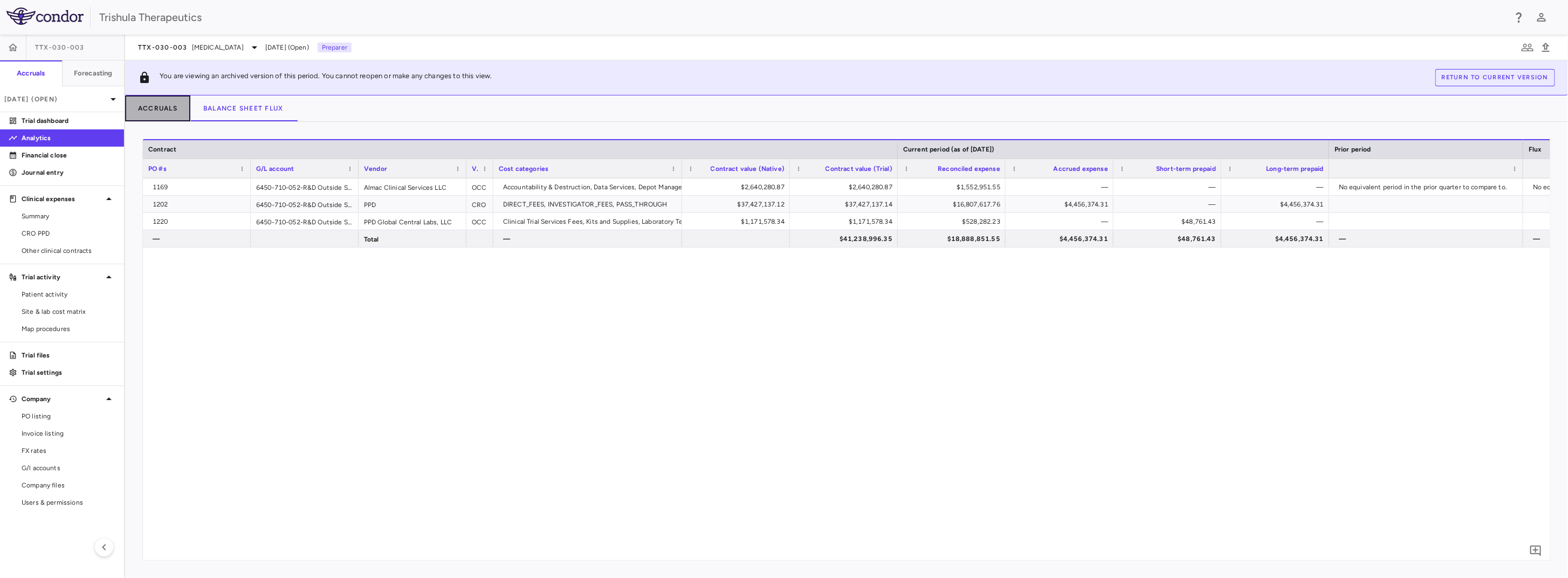
click at [159, 105] on button "Accruals" at bounding box center [158, 108] width 65 height 26
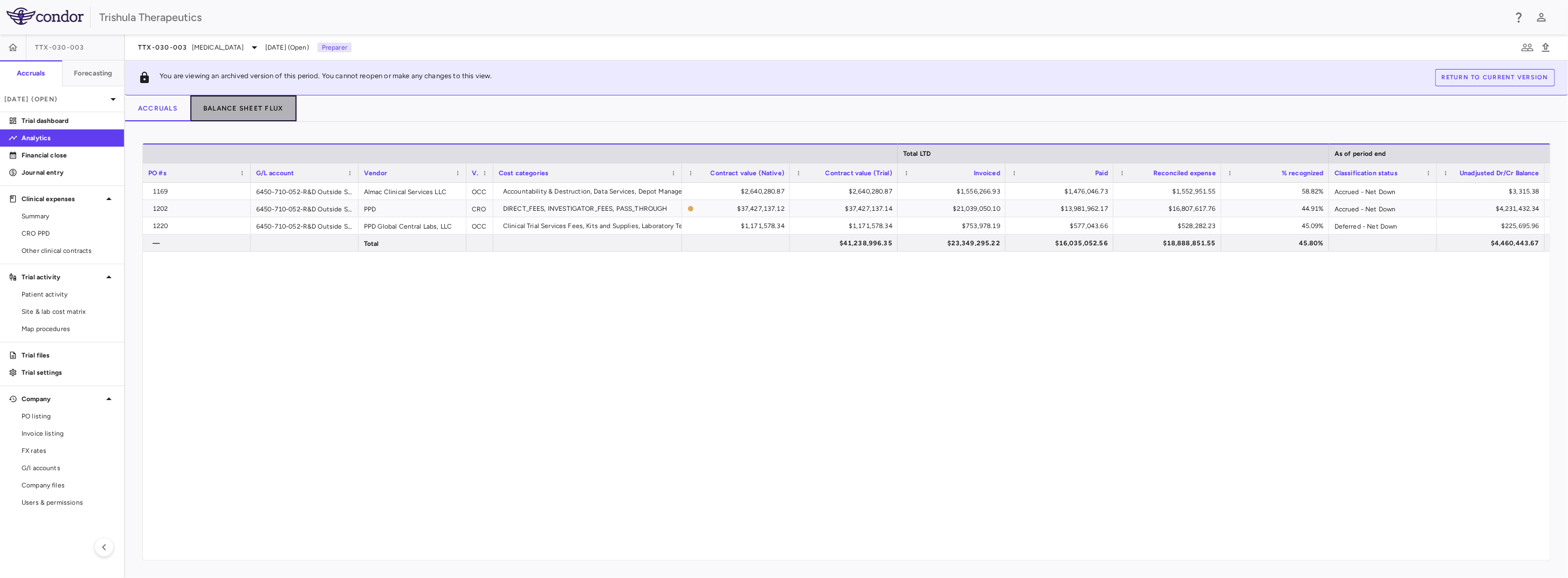
click at [216, 104] on button "Balance Sheet Flux" at bounding box center [243, 108] width 107 height 26
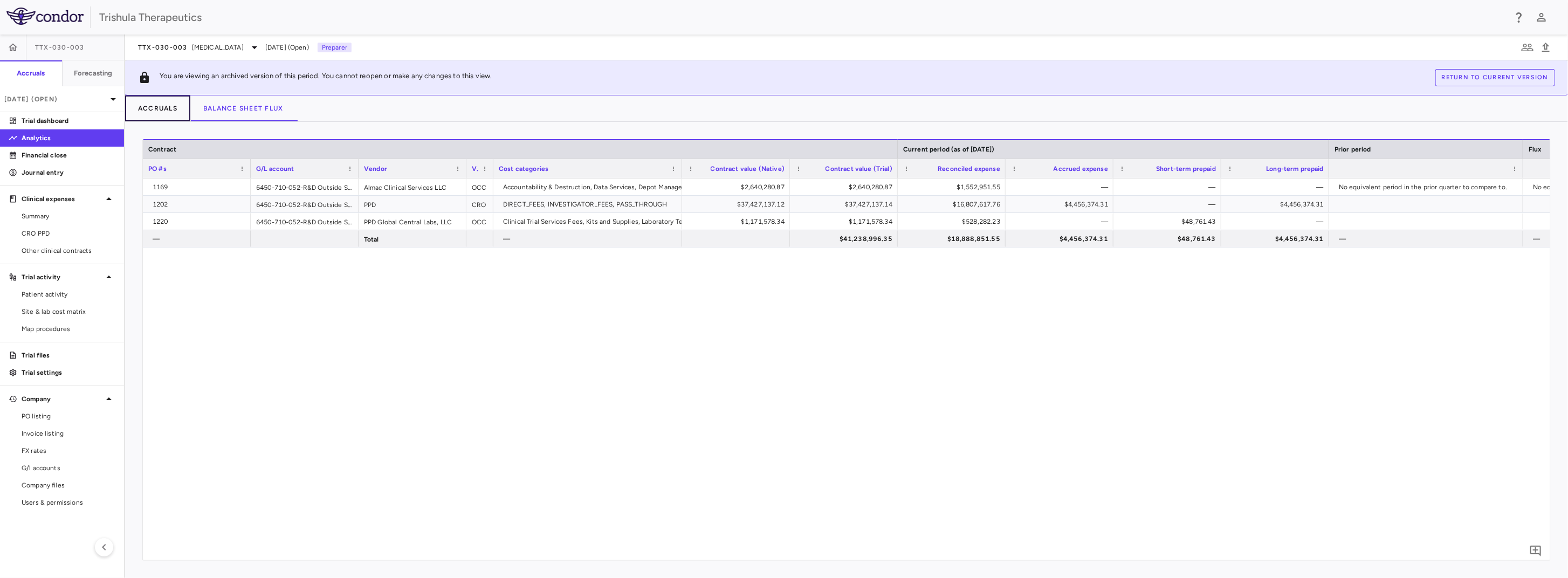
click at [153, 107] on button "Accruals" at bounding box center [158, 108] width 65 height 26
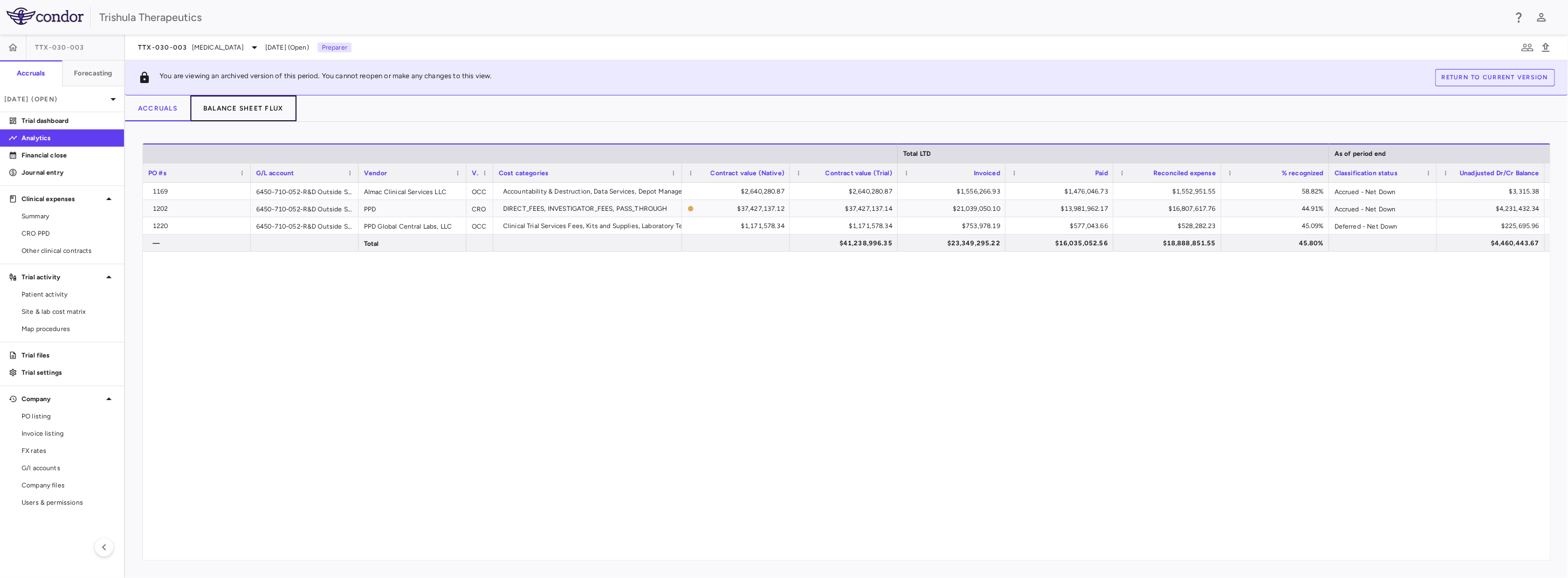
click at [220, 108] on button "Balance Sheet Flux" at bounding box center [243, 108] width 107 height 26
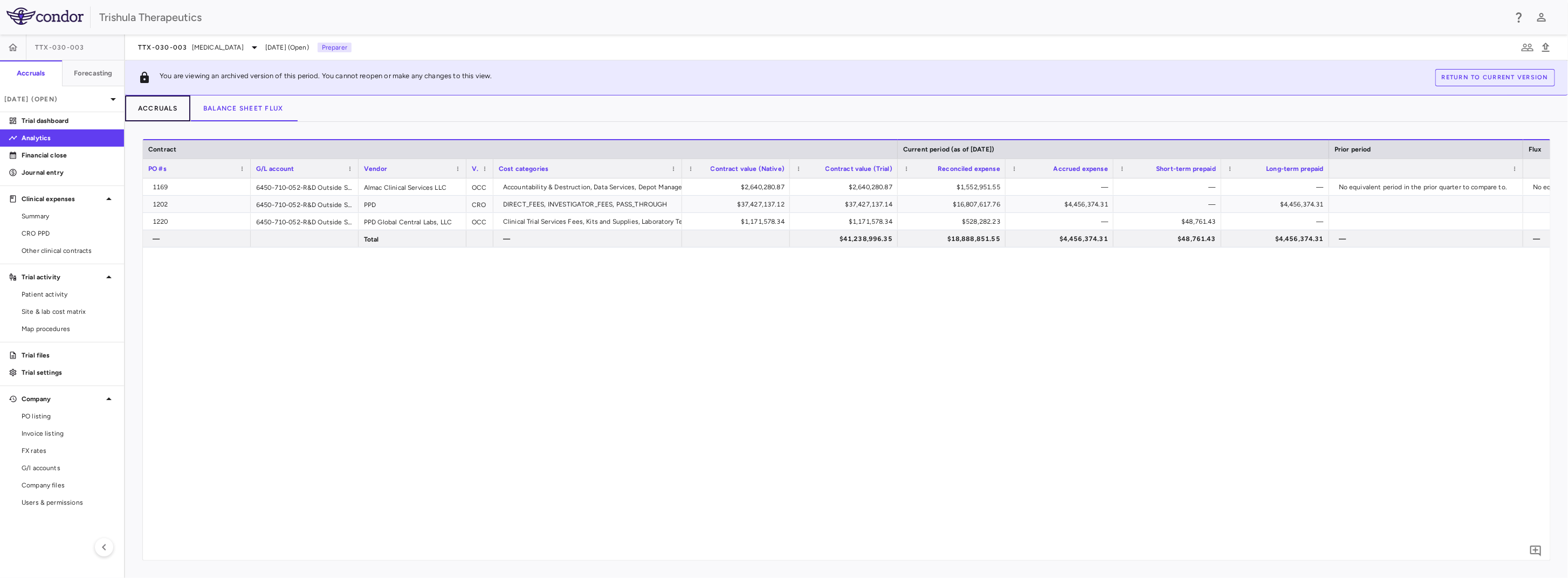
click at [172, 107] on button "Accruals" at bounding box center [158, 108] width 65 height 26
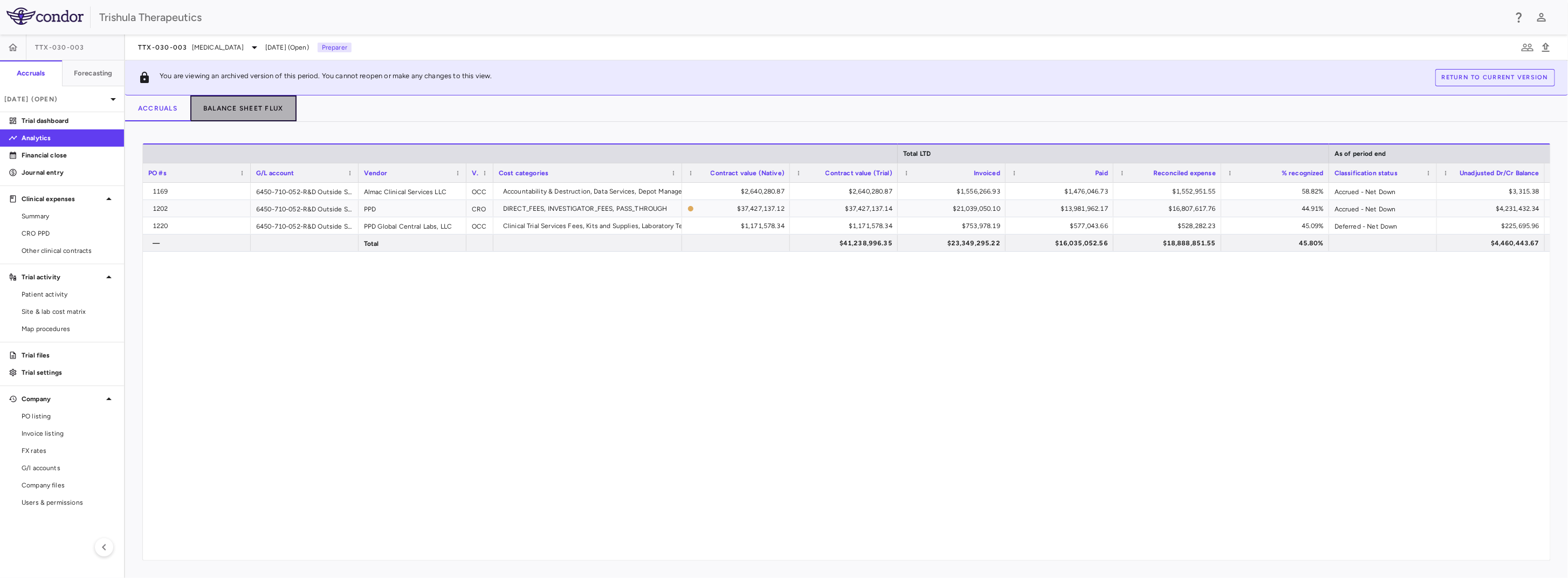
click at [213, 111] on button "Balance Sheet Flux" at bounding box center [243, 108] width 107 height 26
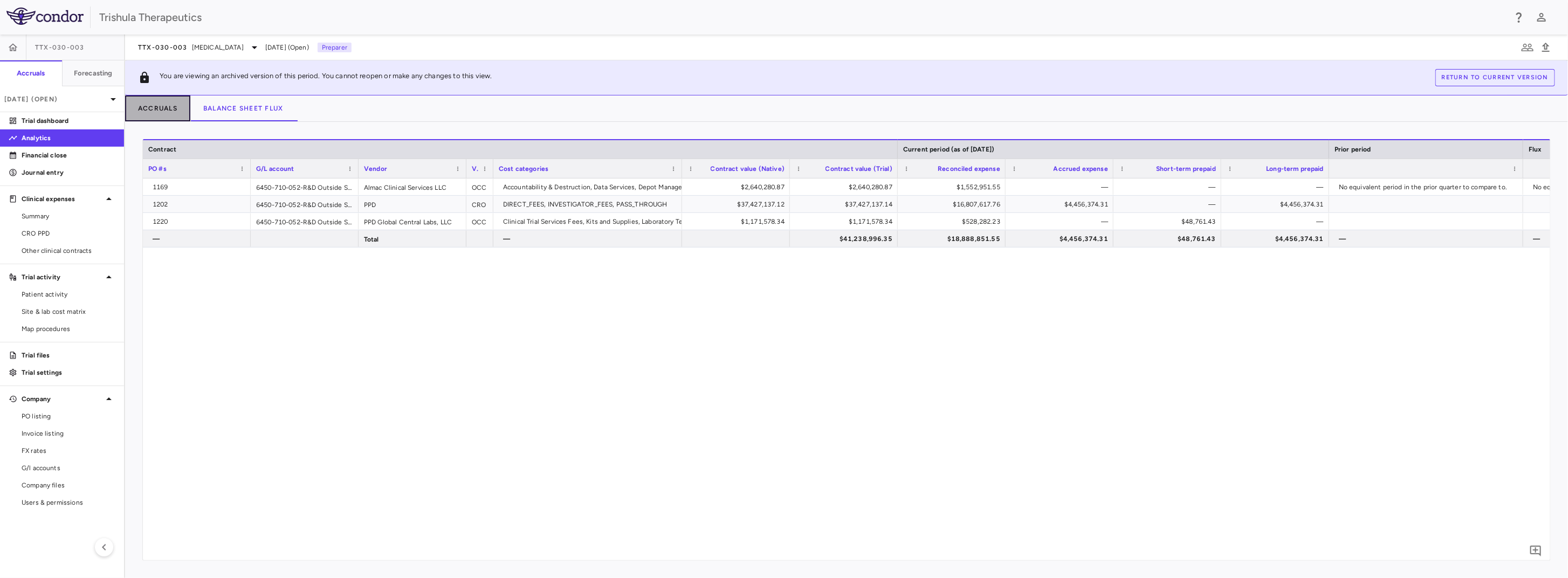
click at [172, 108] on button "Accruals" at bounding box center [158, 108] width 65 height 26
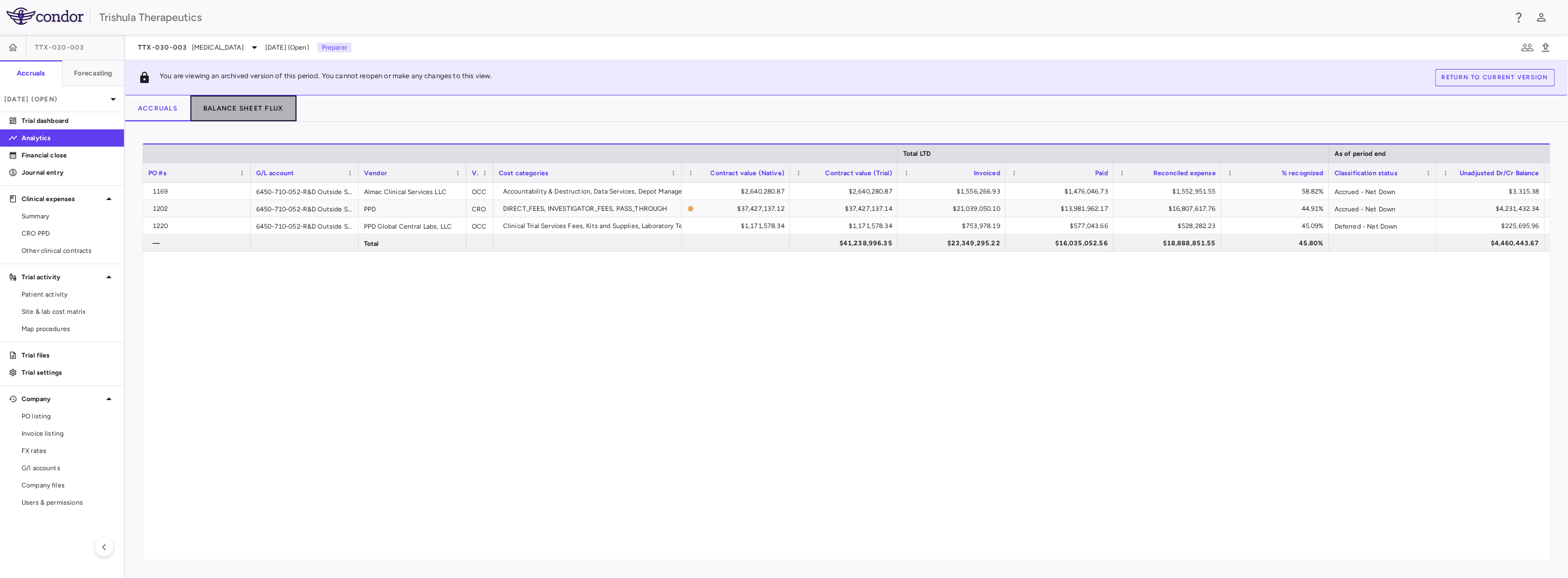
click at [254, 111] on button "Balance Sheet Flux" at bounding box center [243, 108] width 107 height 26
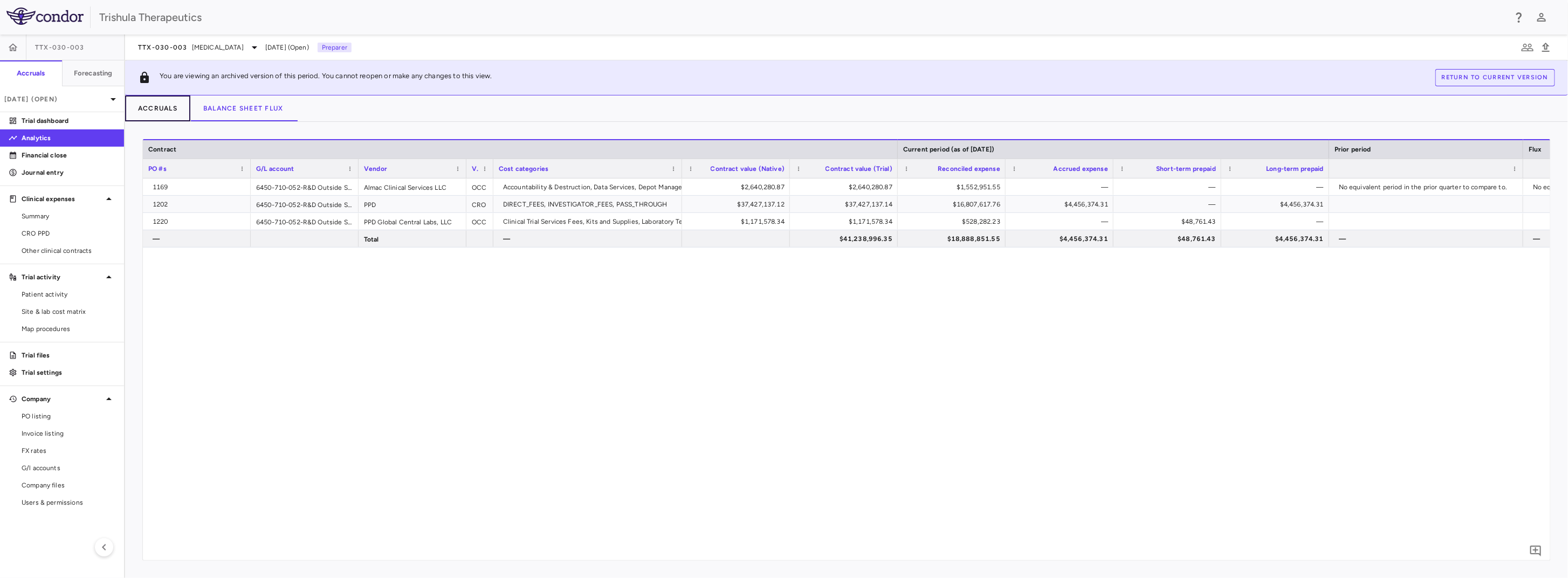
click at [158, 107] on button "Accruals" at bounding box center [158, 108] width 65 height 26
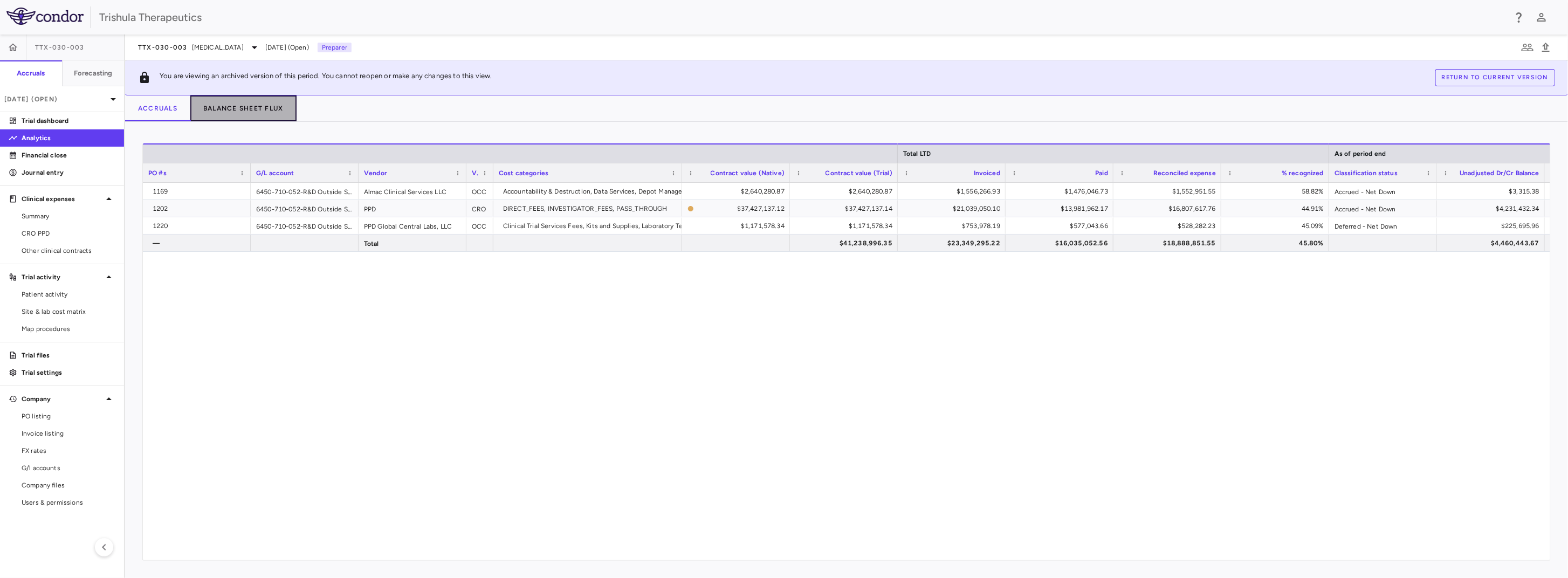
click at [240, 110] on button "Balance Sheet Flux" at bounding box center [243, 108] width 107 height 26
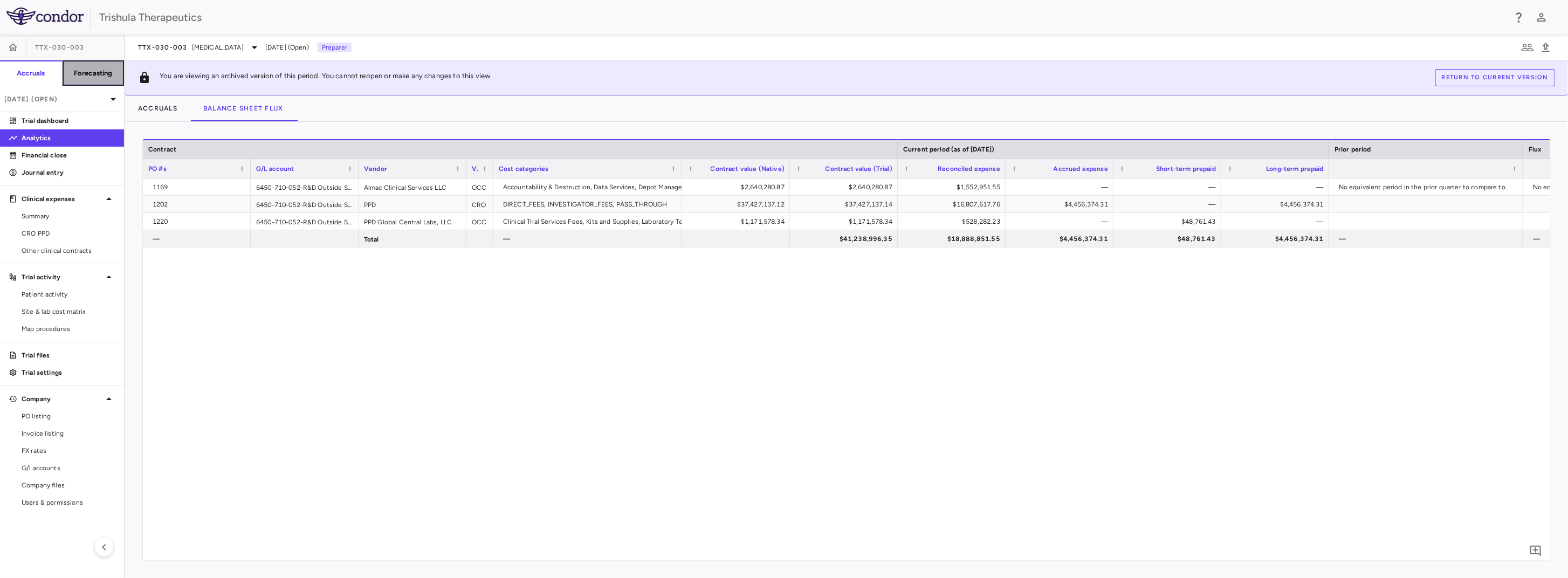
click at [105, 75] on h6 "Forecasting" at bounding box center [93, 74] width 39 height 10
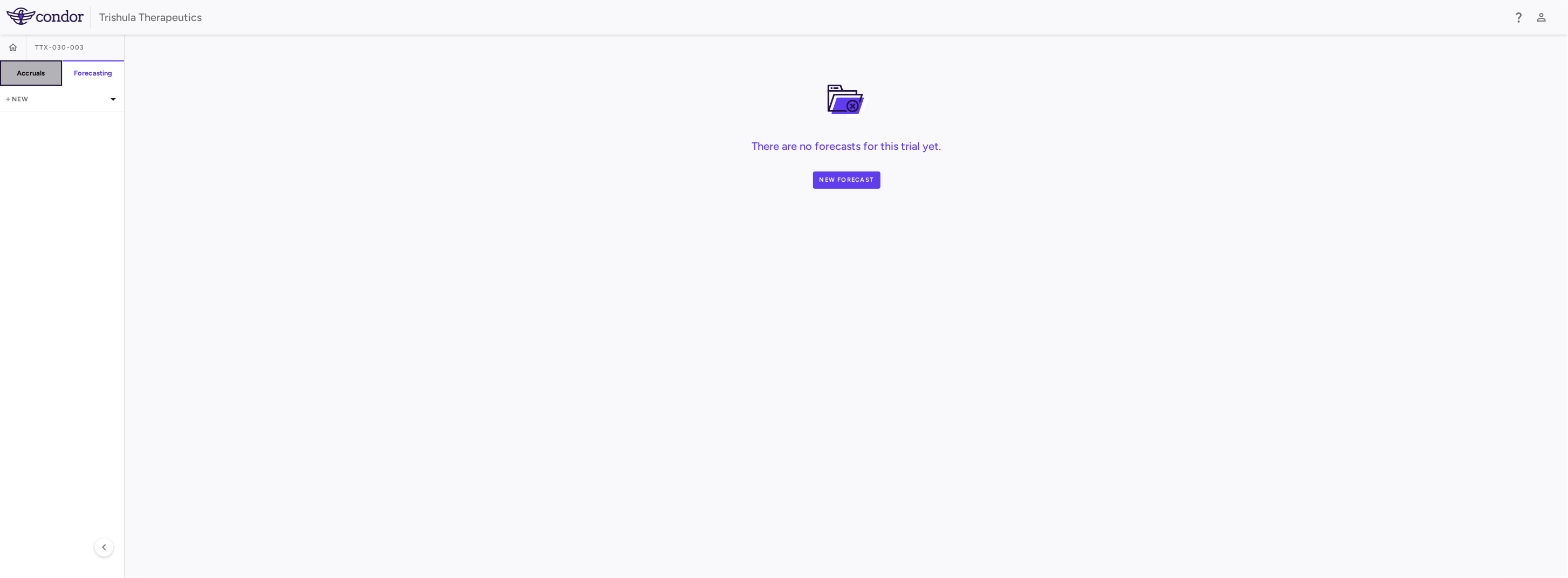
click at [37, 74] on h6 "Accruals" at bounding box center [30, 74] width 28 height 10
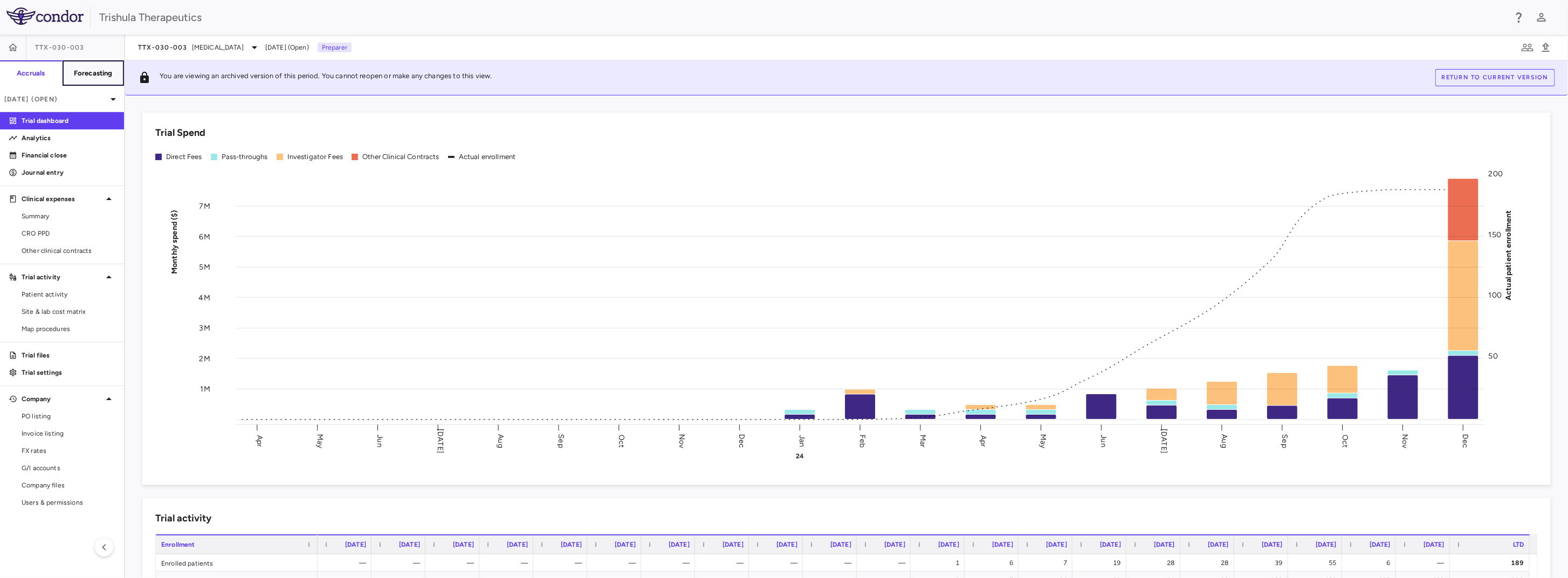
click at [97, 76] on h6 "Forecasting" at bounding box center [93, 74] width 39 height 10
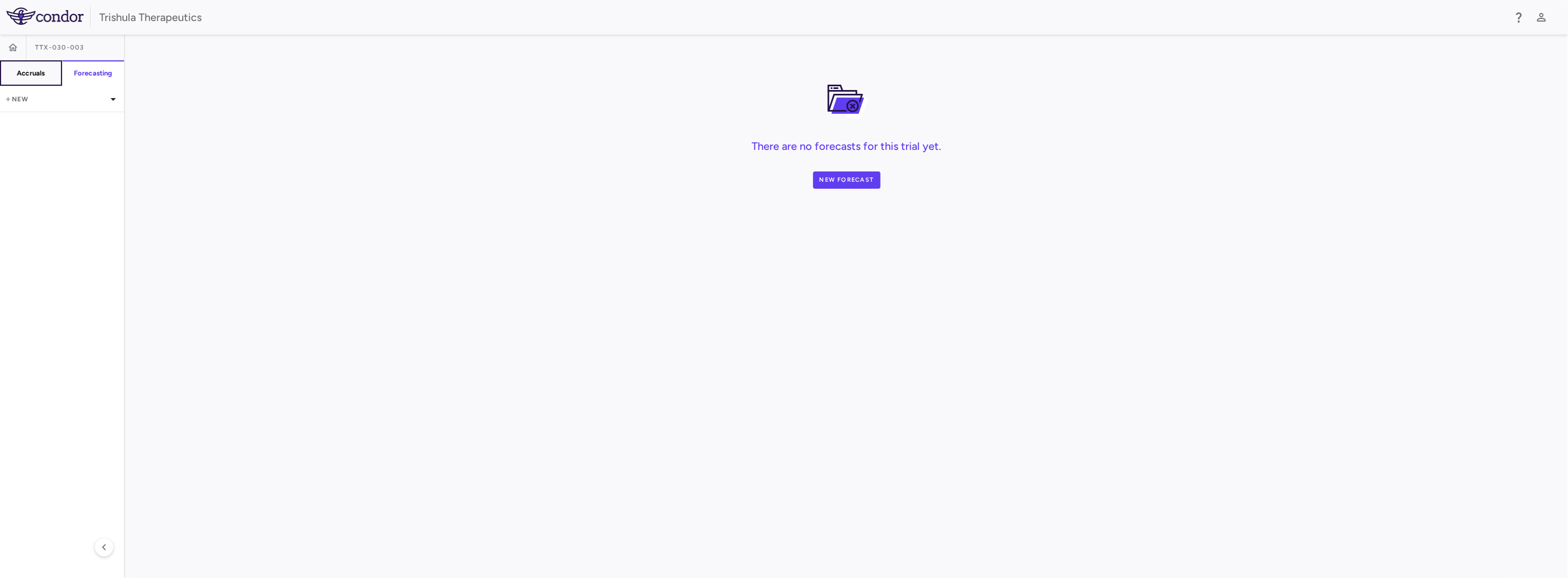
click at [35, 77] on h6 "Accruals" at bounding box center [30, 74] width 28 height 10
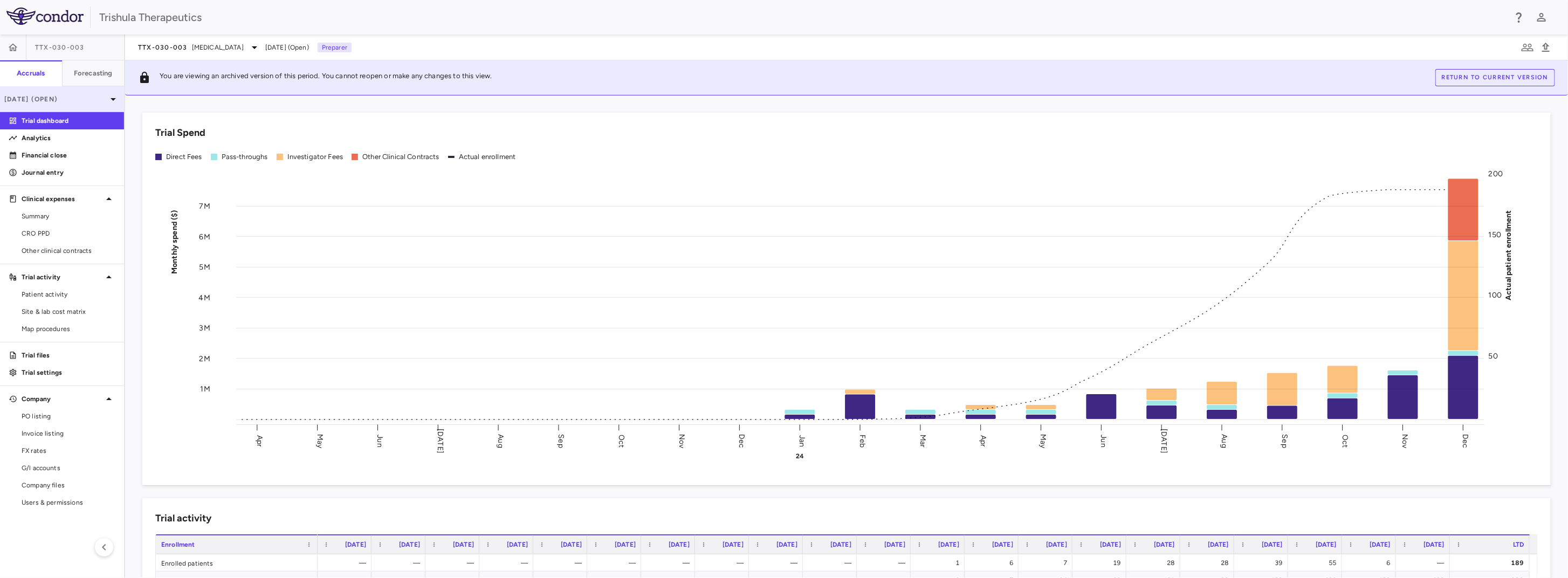
click at [81, 97] on p "[DATE] (Open)" at bounding box center [55, 99] width 102 height 10
click at [350, 22] on div at bounding box center [784, 289] width 1568 height 578
click at [82, 68] on button "Forecasting" at bounding box center [93, 73] width 63 height 26
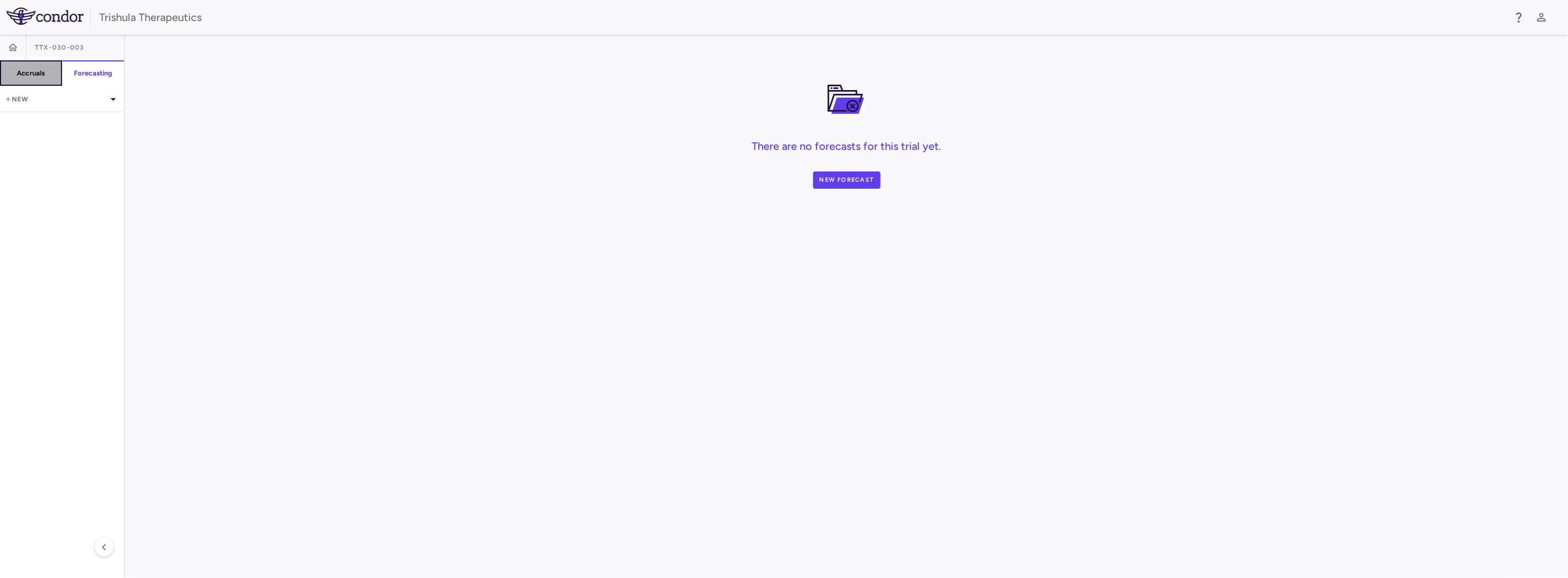
click at [49, 74] on button "Accruals" at bounding box center [31, 73] width 63 height 26
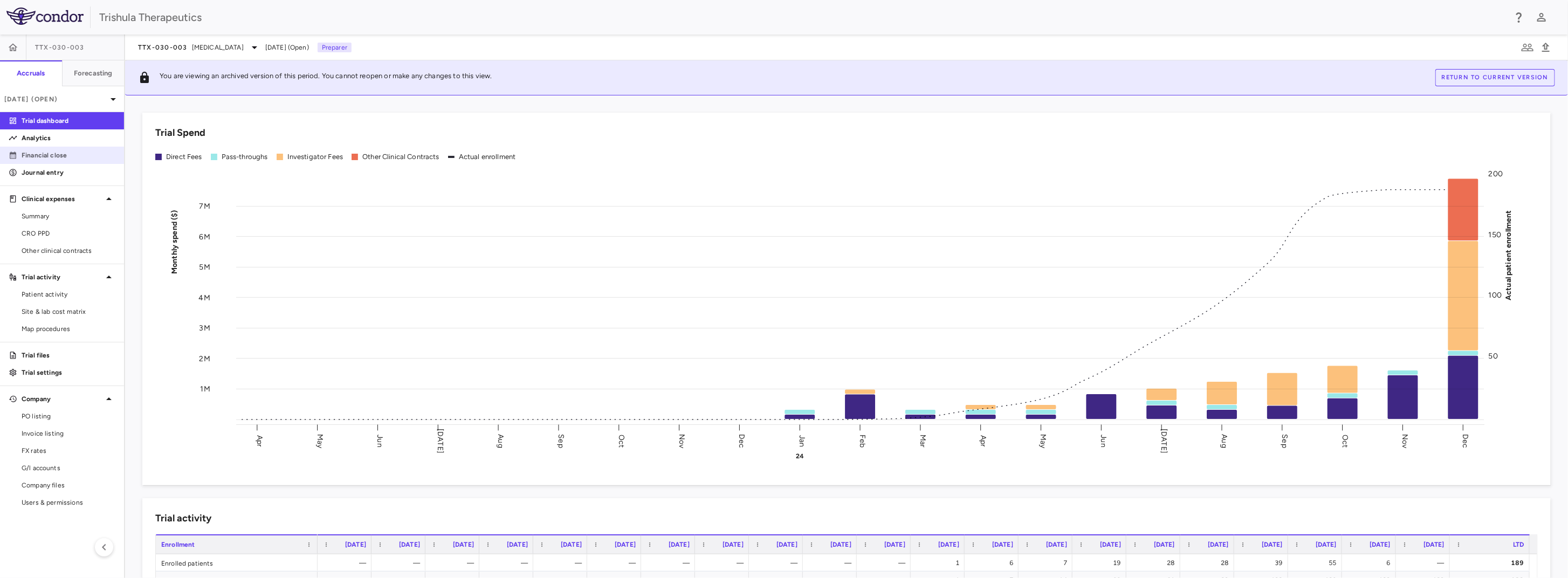
click at [63, 157] on p "Financial close" at bounding box center [68, 155] width 94 height 10
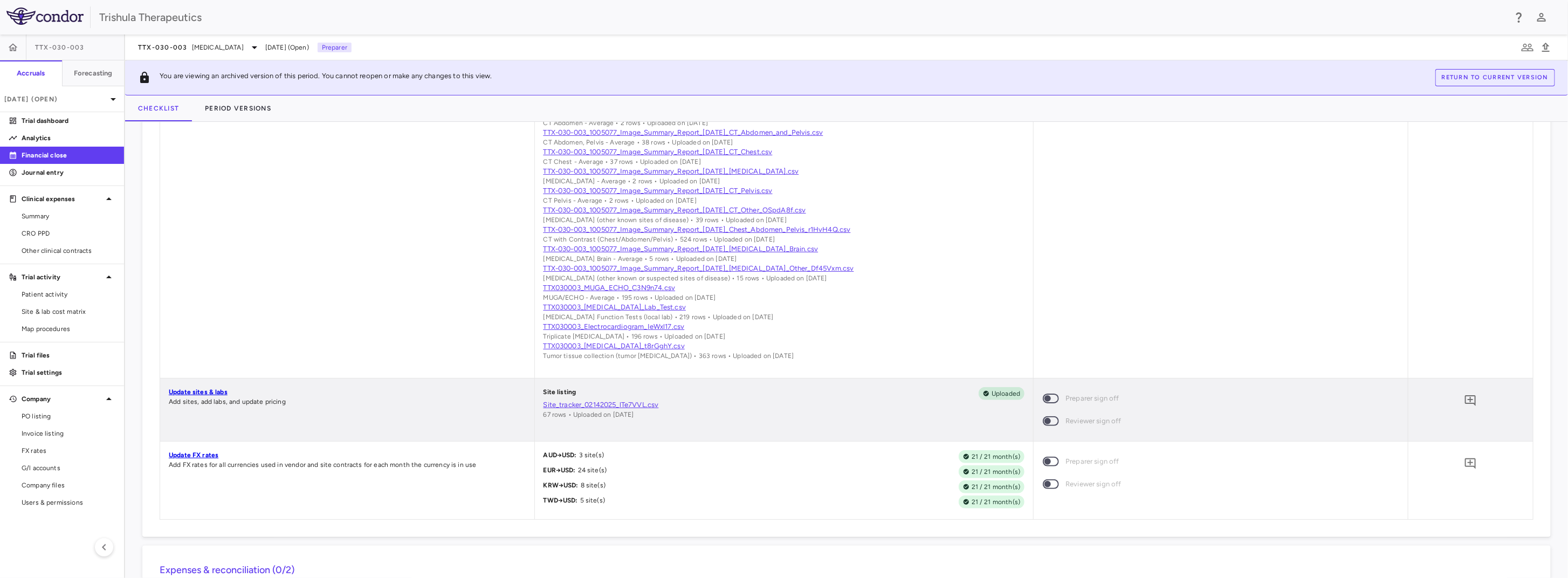
scroll to position [527, 0]
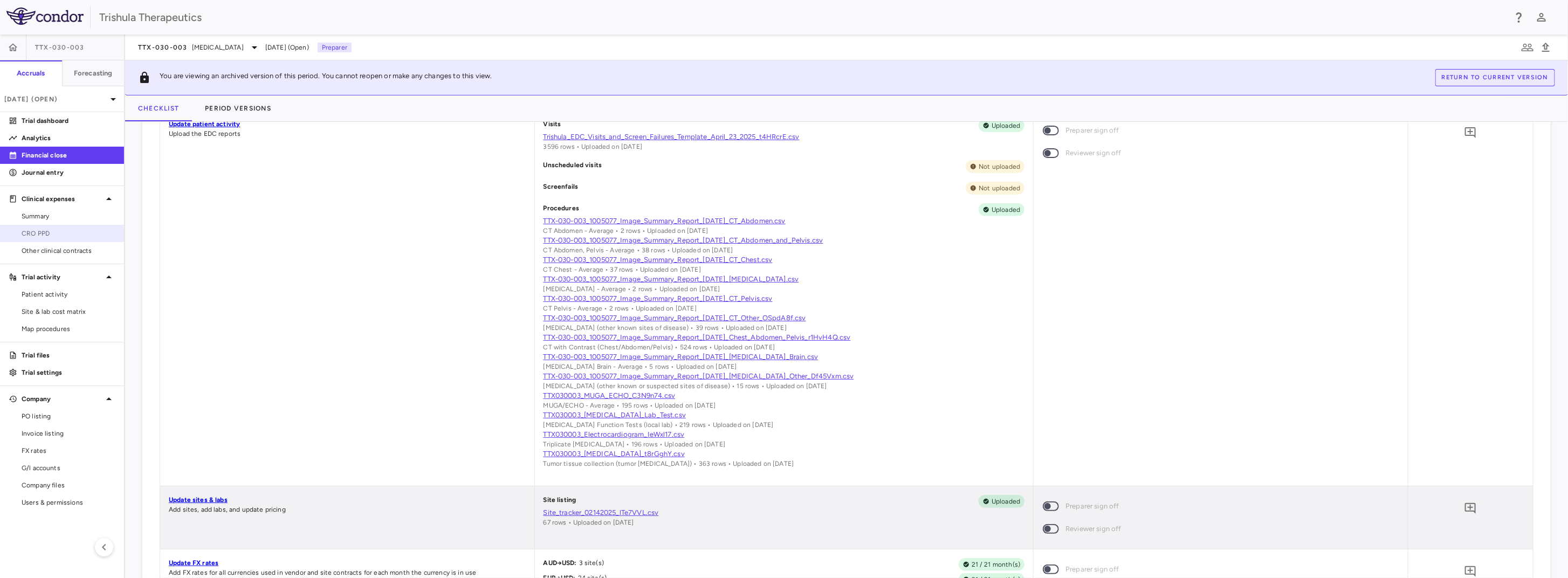
click at [52, 231] on span "CRO PPD" at bounding box center [68, 234] width 94 height 10
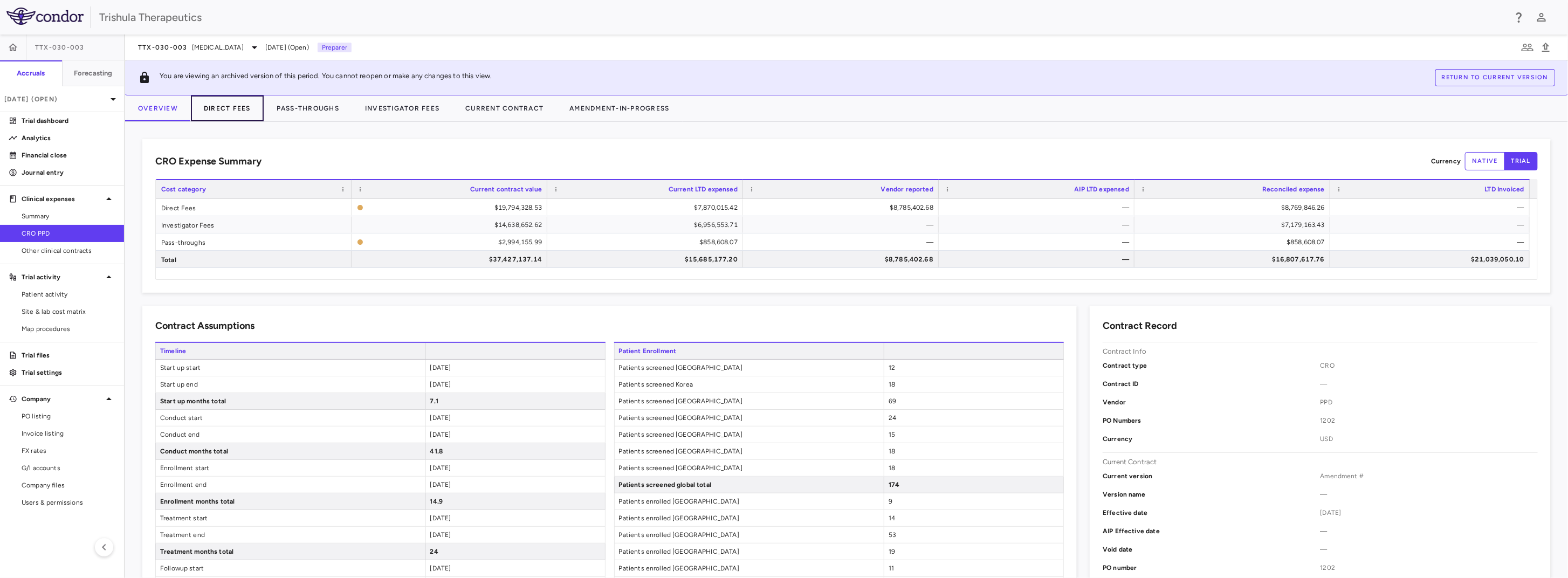
click at [229, 108] on button "Direct Fees" at bounding box center [228, 108] width 73 height 26
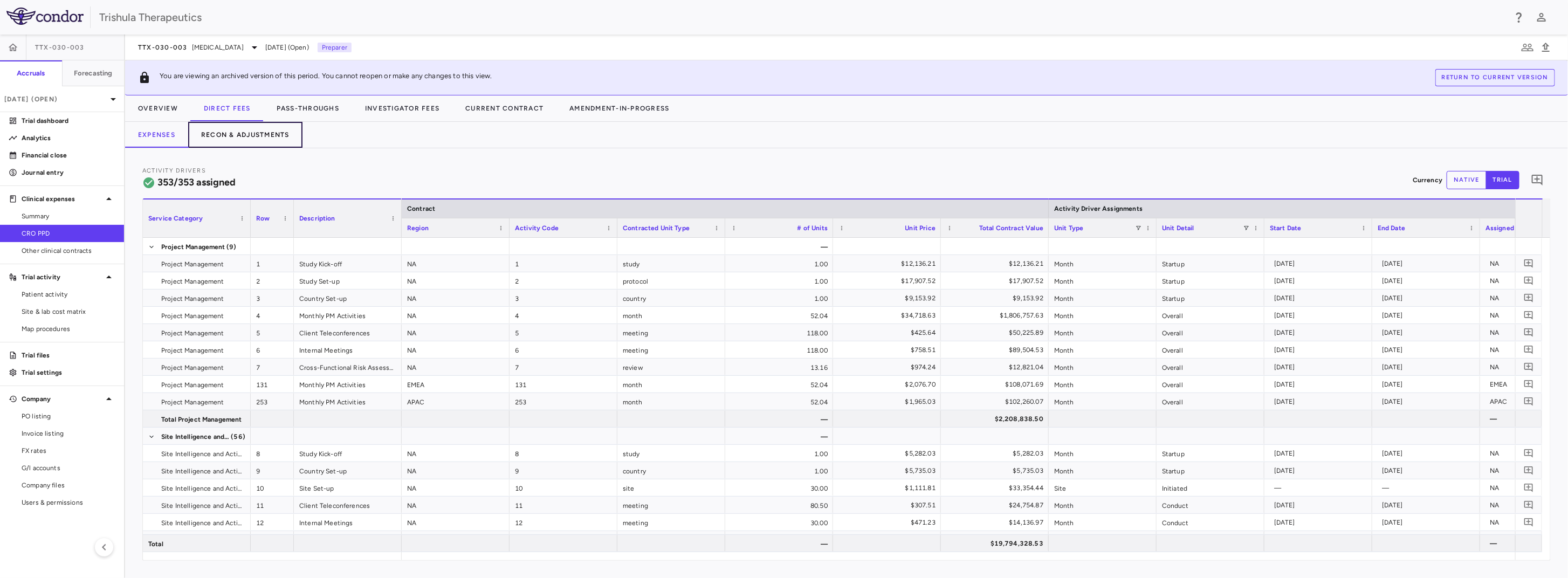
click at [255, 136] on button "Recon & Adjustments" at bounding box center [245, 134] width 114 height 26
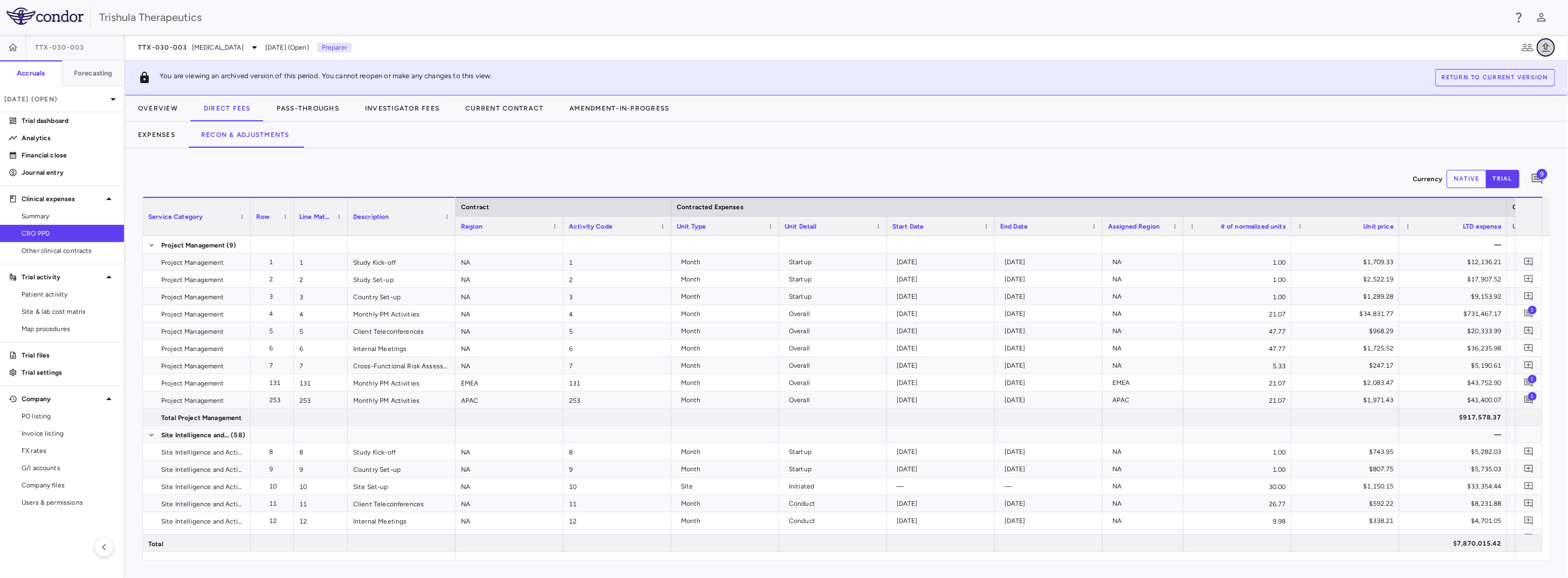
click at [1549, 49] on icon "button" at bounding box center [1545, 47] width 13 height 13
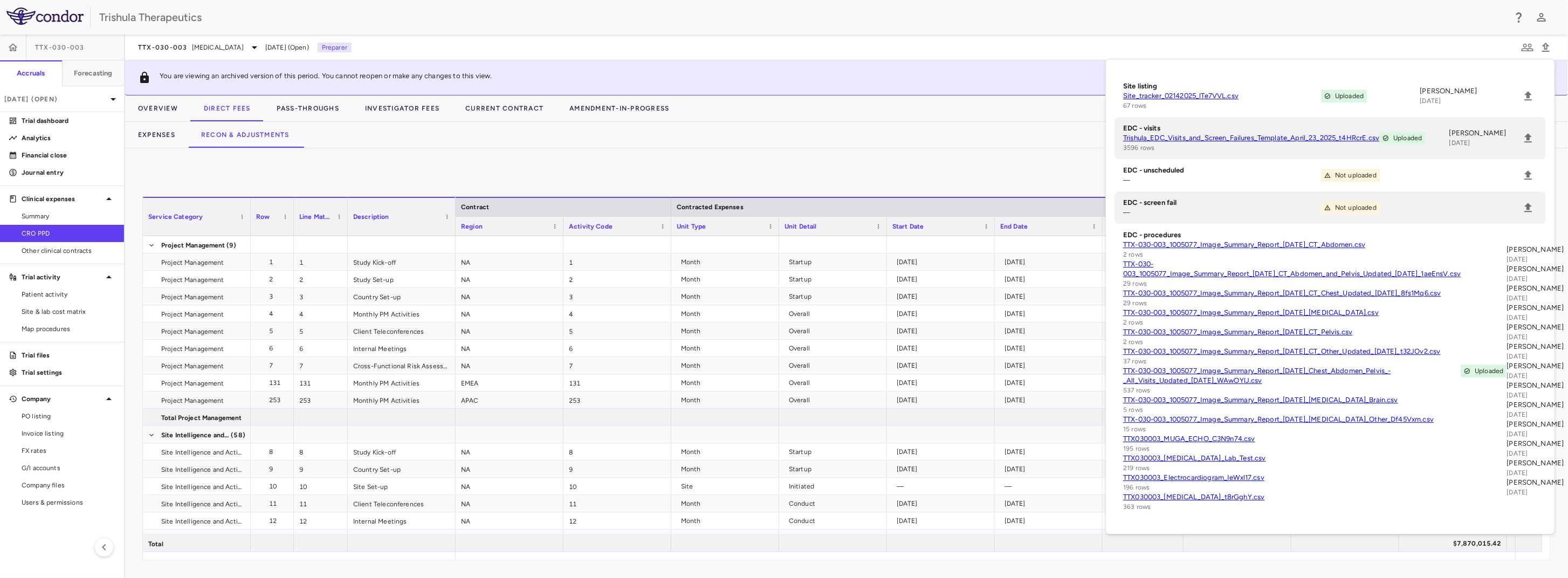
click at [1052, 52] on div "TTX-030-003 Pancreatic Cancer Dec 2024 (Open) Preparer" at bounding box center [847, 47] width 1443 height 26
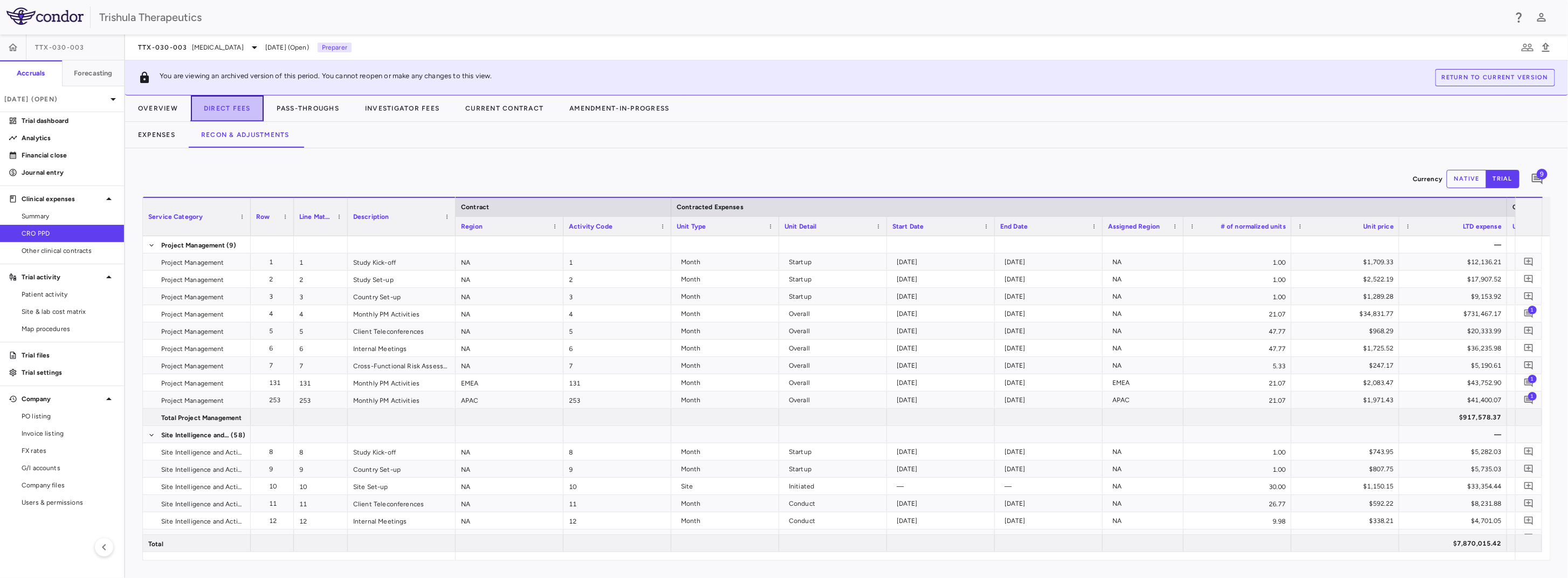
click at [222, 114] on button "Direct Fees" at bounding box center [228, 108] width 73 height 26
click at [67, 159] on p "Financial close" at bounding box center [68, 155] width 94 height 10
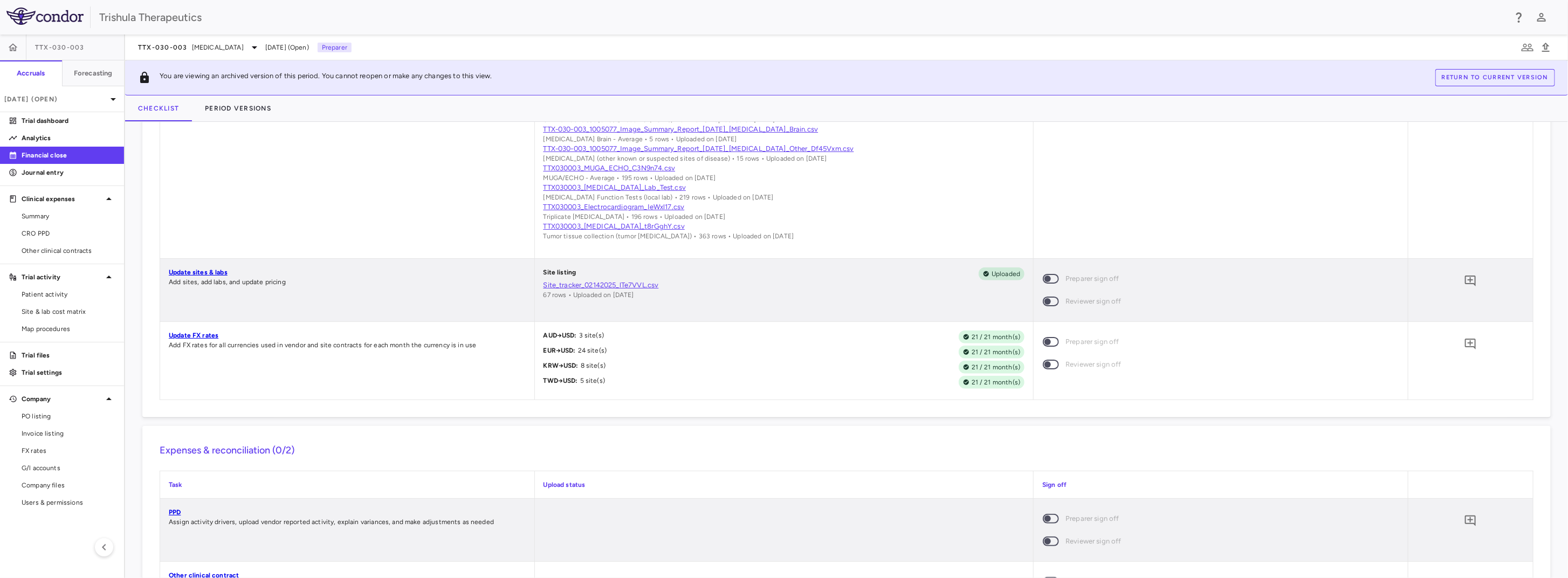
scroll to position [862, 0]
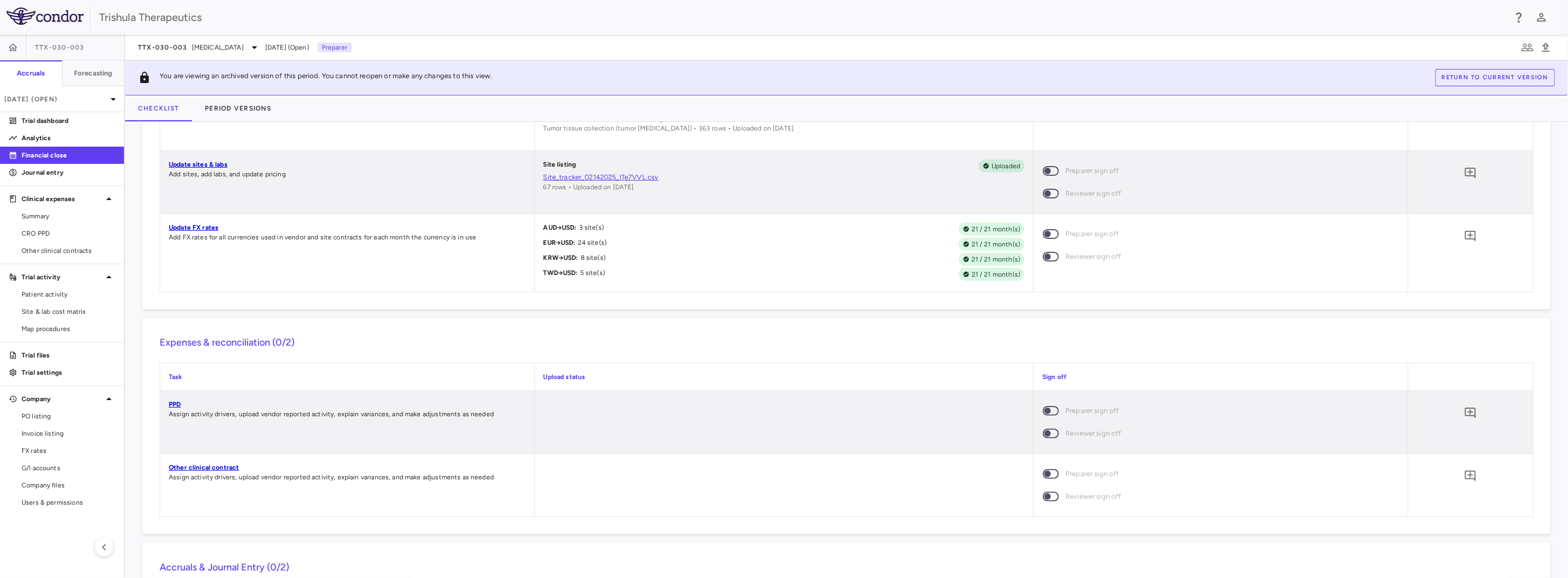
click at [173, 408] on link "PPD" at bounding box center [174, 404] width 12 height 7
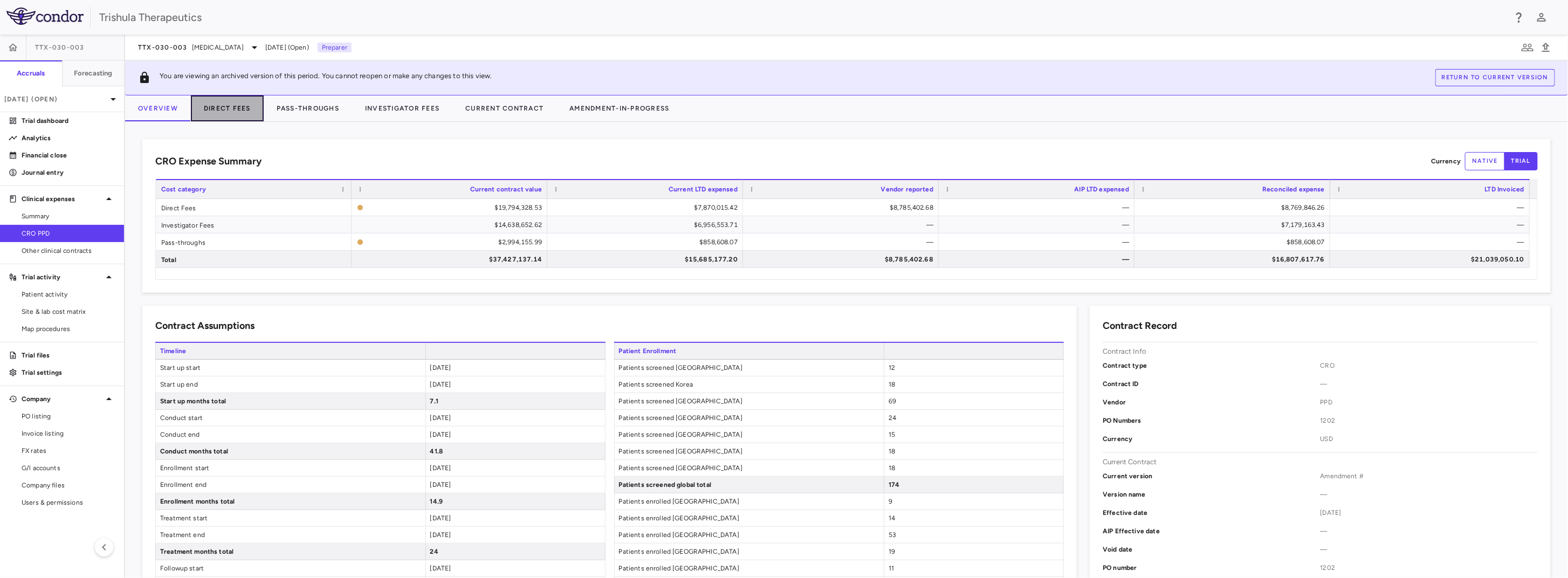
click at [211, 110] on button "Direct Fees" at bounding box center [228, 108] width 73 height 26
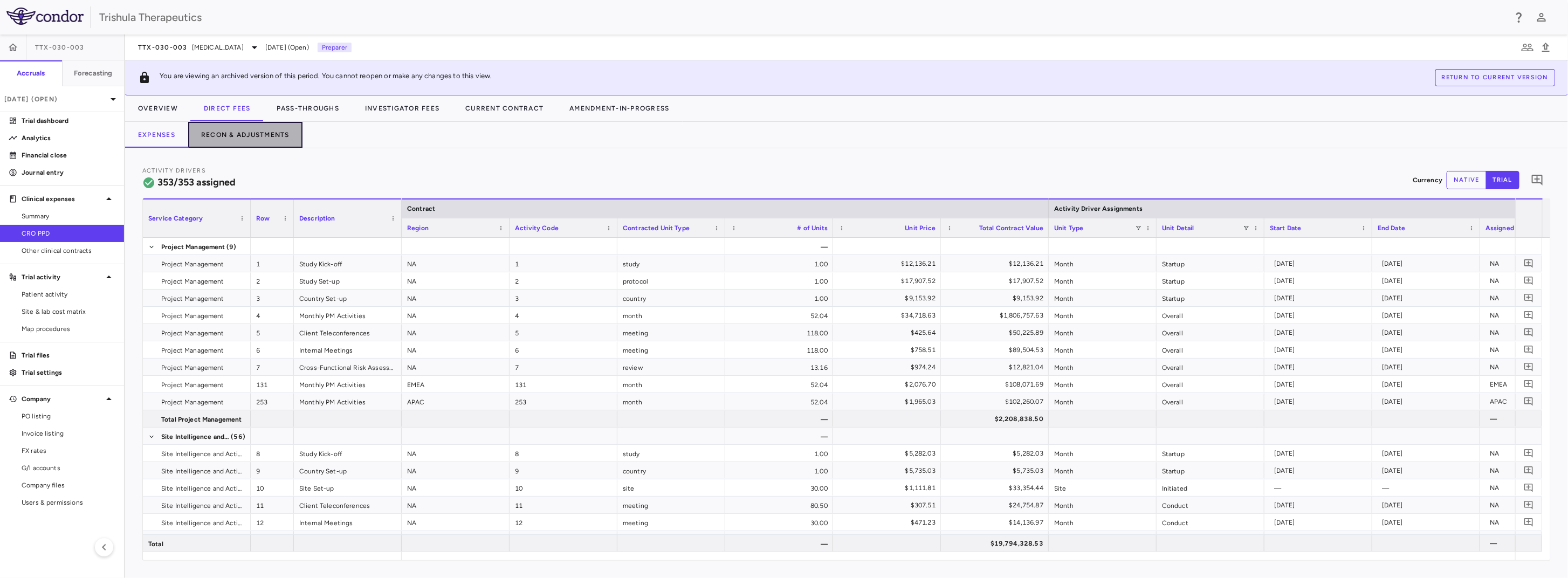
click at [245, 130] on button "Recon & Adjustments" at bounding box center [245, 134] width 114 height 26
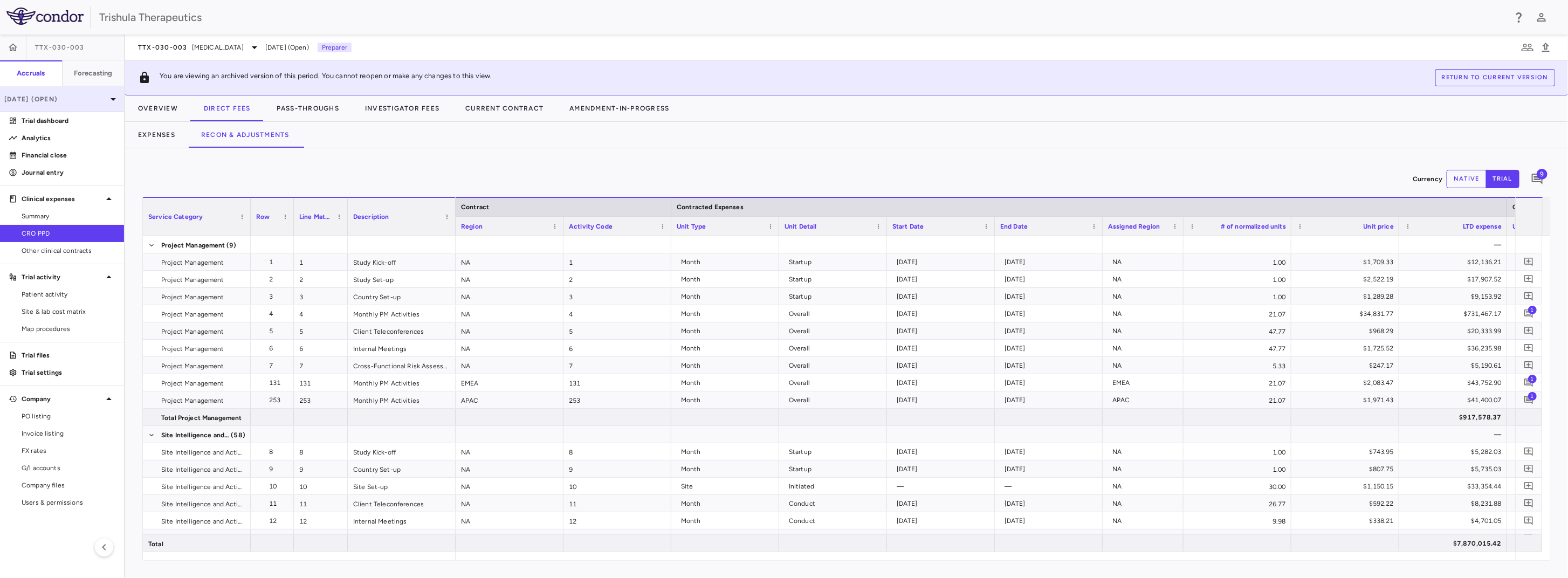
click at [75, 105] on div "[DATE] (Open)" at bounding box center [62, 99] width 124 height 26
click at [64, 130] on div "2025" at bounding box center [55, 125] width 93 height 10
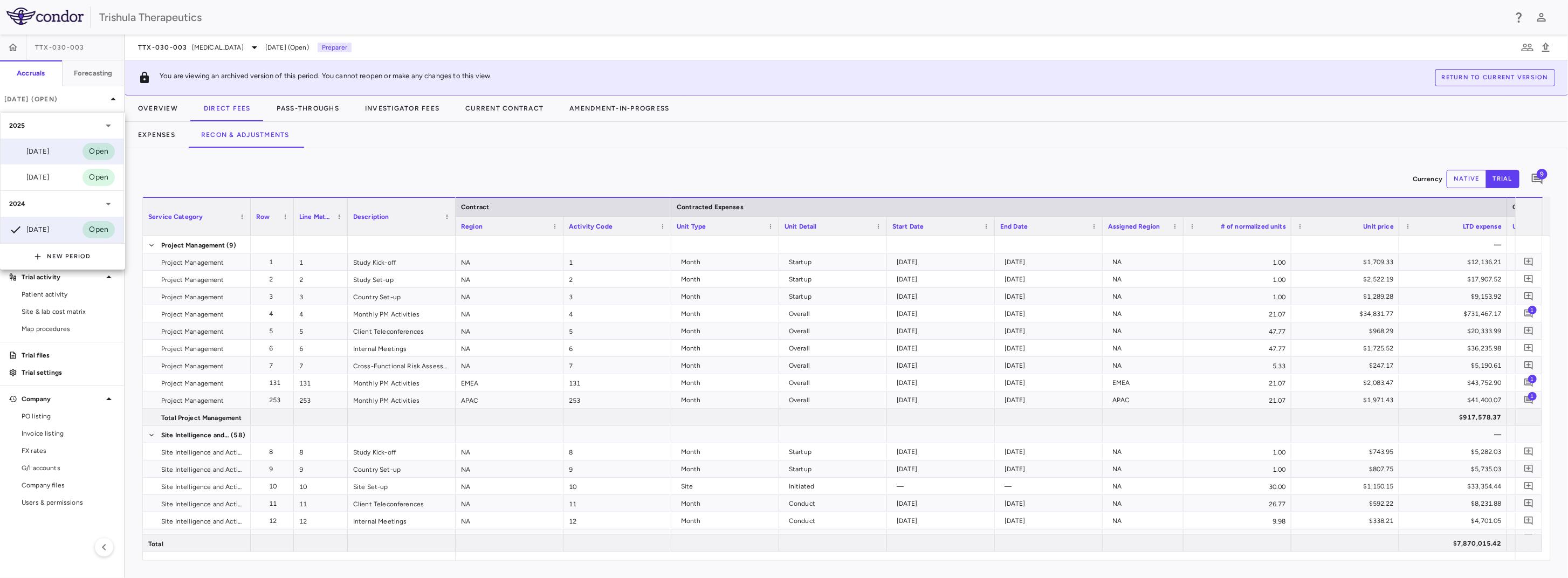
click at [49, 150] on div "[DATE]" at bounding box center [29, 151] width 40 height 13
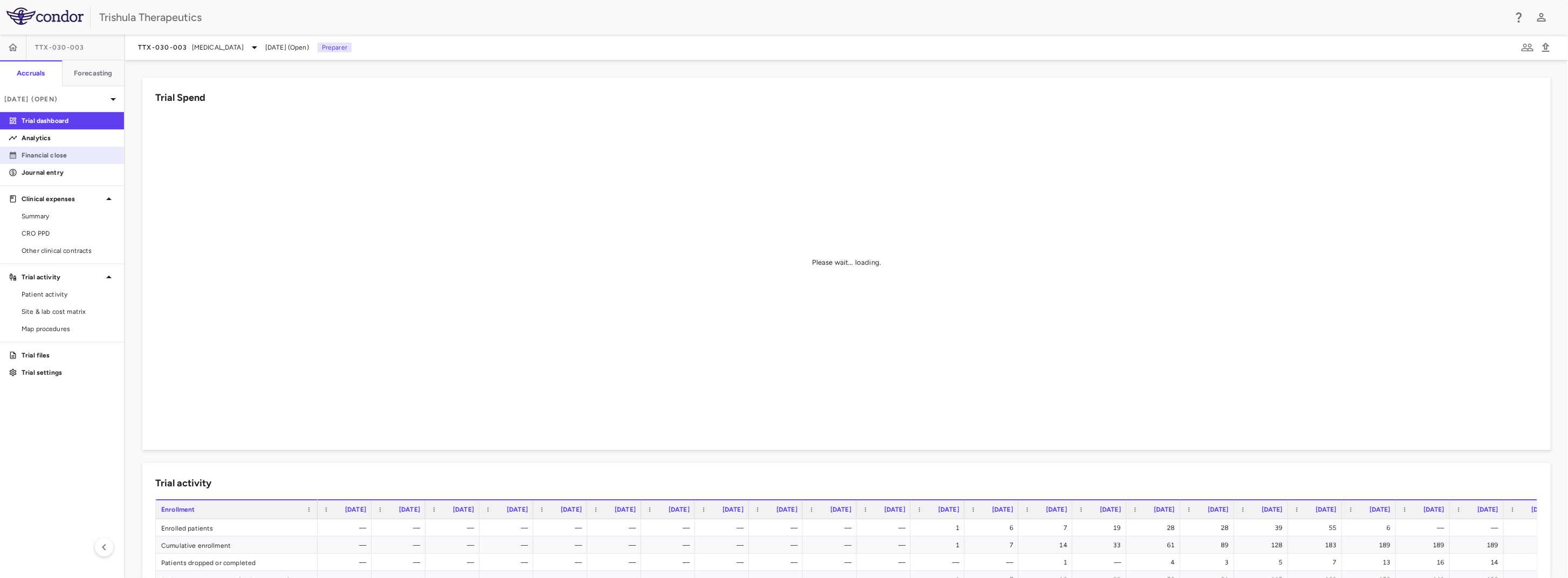
click at [58, 158] on p "Financial close" at bounding box center [68, 155] width 94 height 10
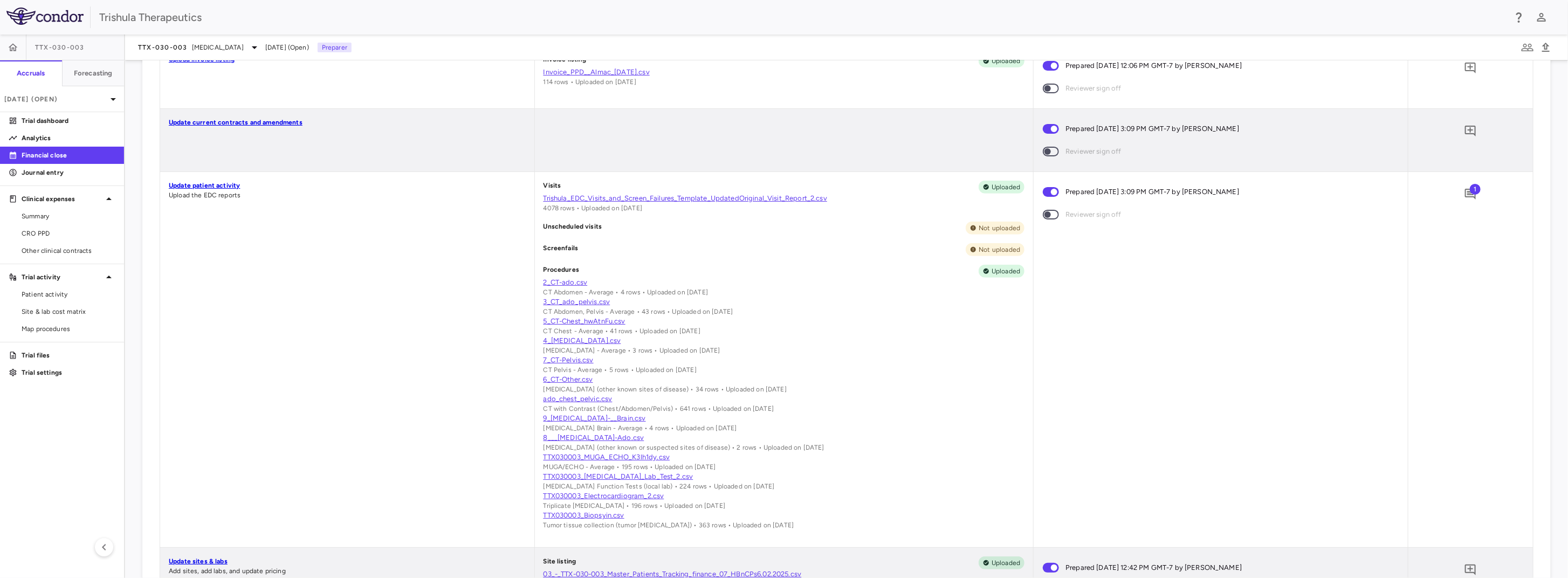
scroll to position [525, 0]
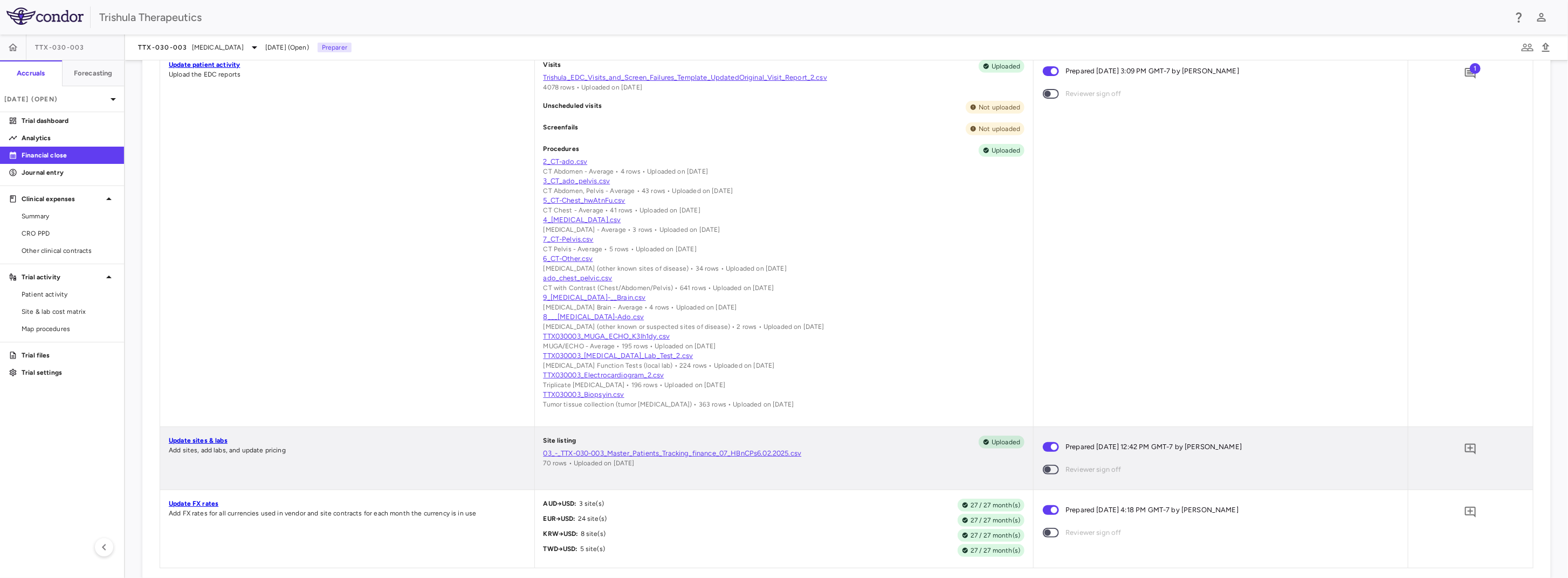
click at [632, 458] on link "03_-_TTX-030-003_Master_Patients_Tracking_finance_07_HBnCPs6.02.2025.csv" at bounding box center [784, 453] width 481 height 10
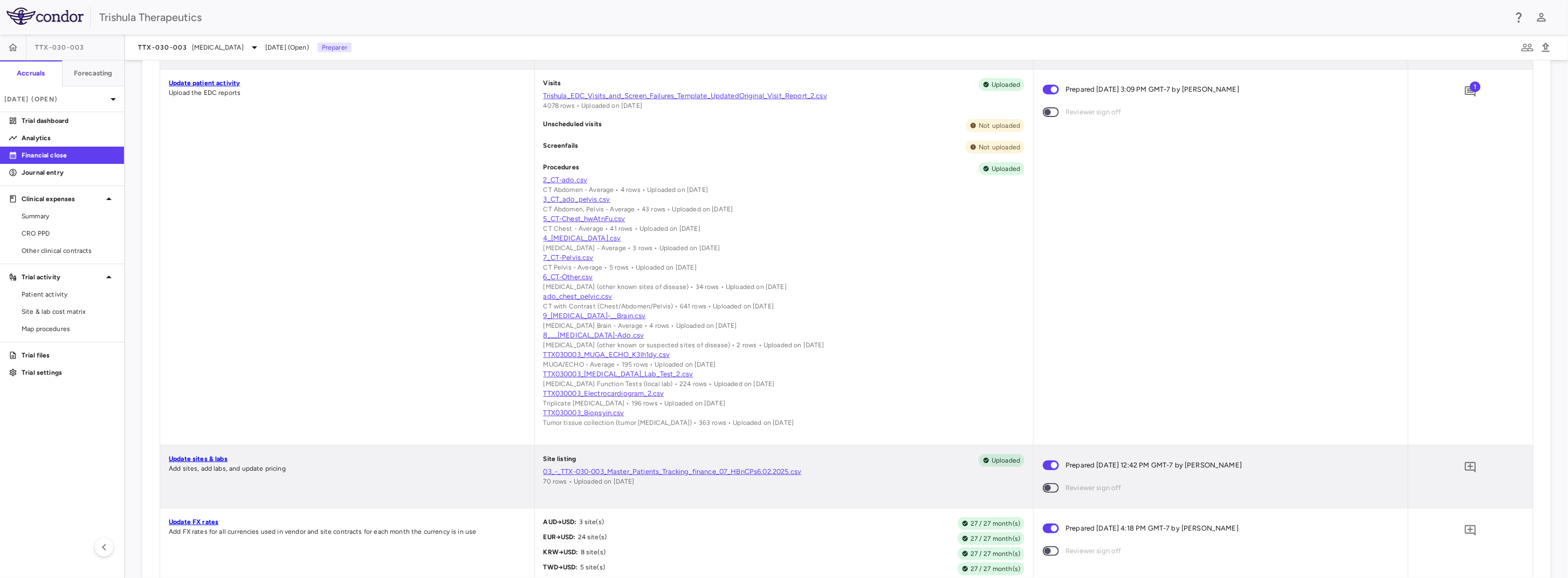
scroll to position [471, 0]
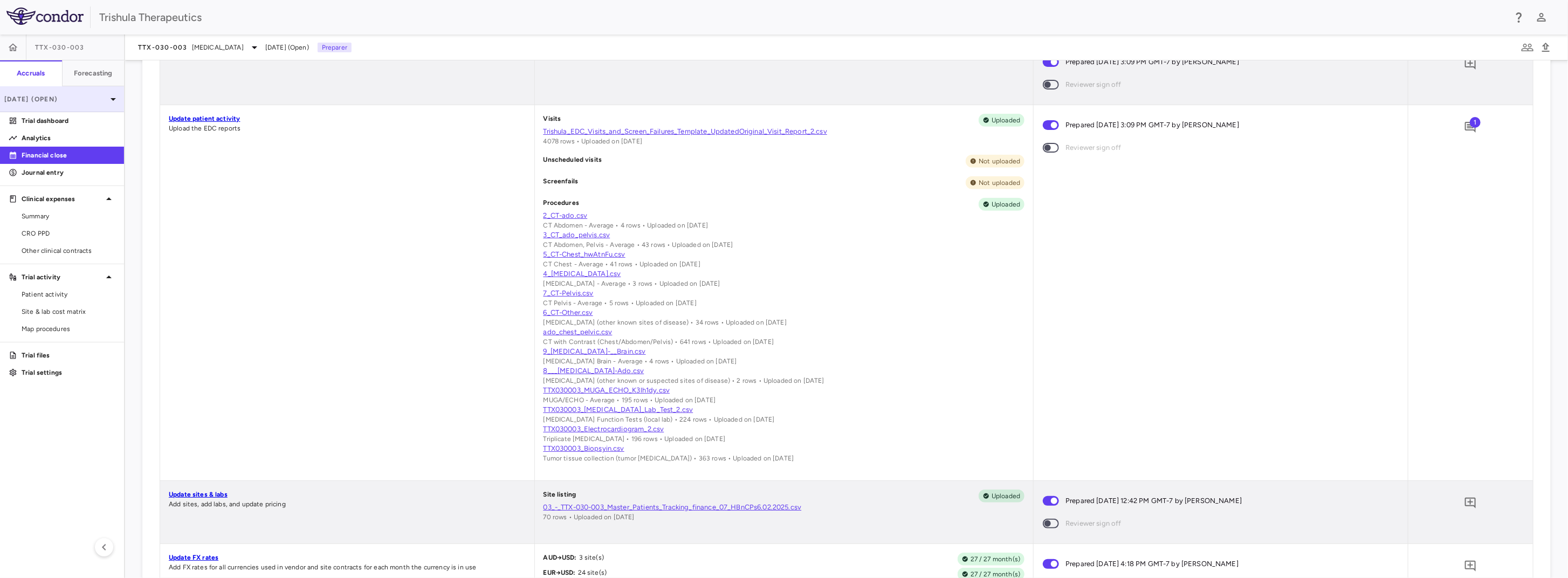
click at [112, 100] on icon at bounding box center [113, 99] width 13 height 13
